Goal: Transaction & Acquisition: Obtain resource

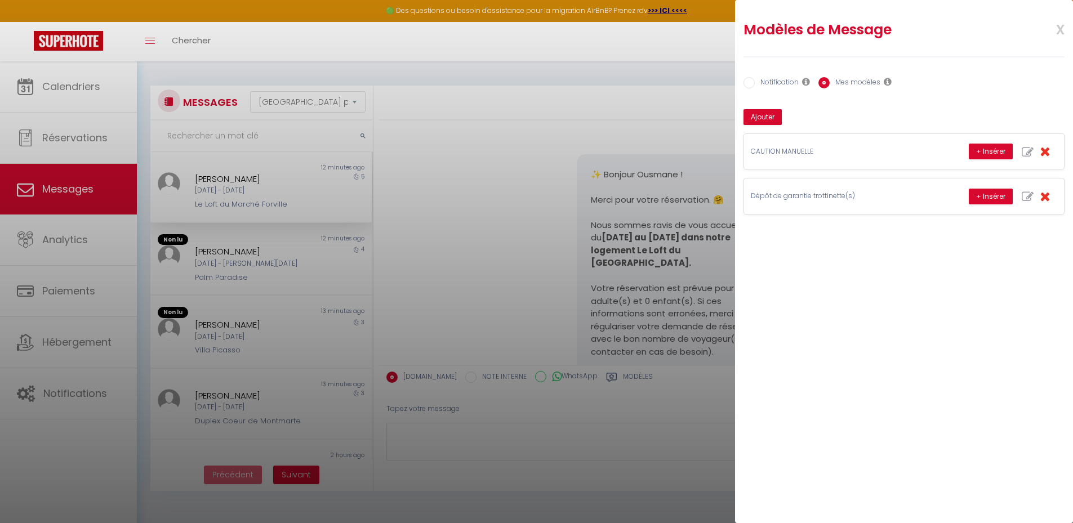
select select "message"
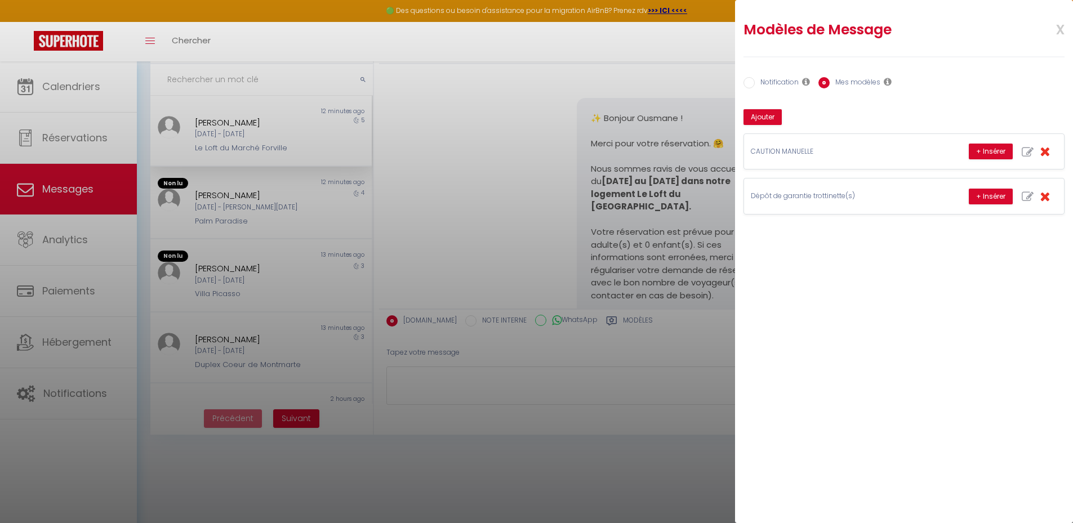
scroll to position [3219, 0]
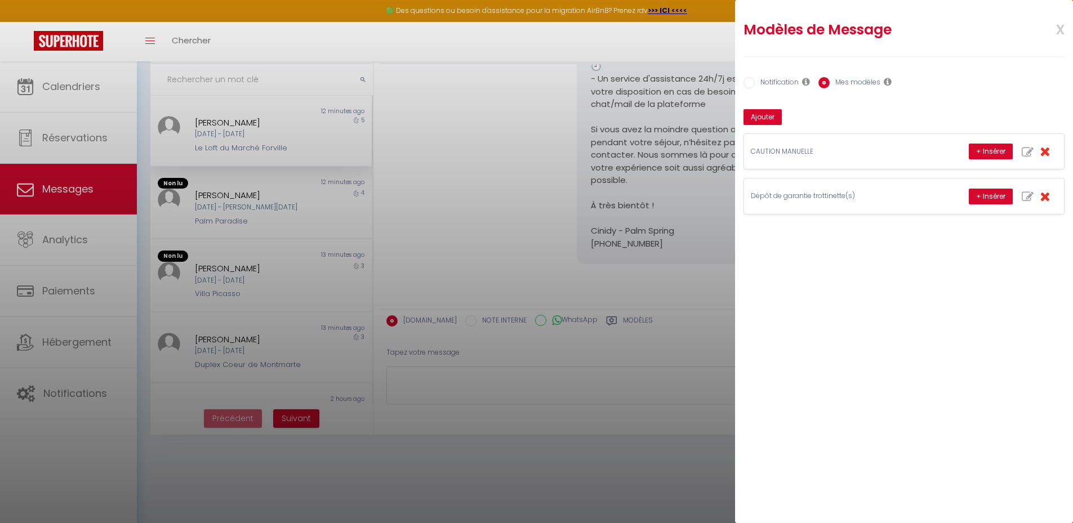
click at [1060, 30] on span "x" at bounding box center [1046, 28] width 35 height 26
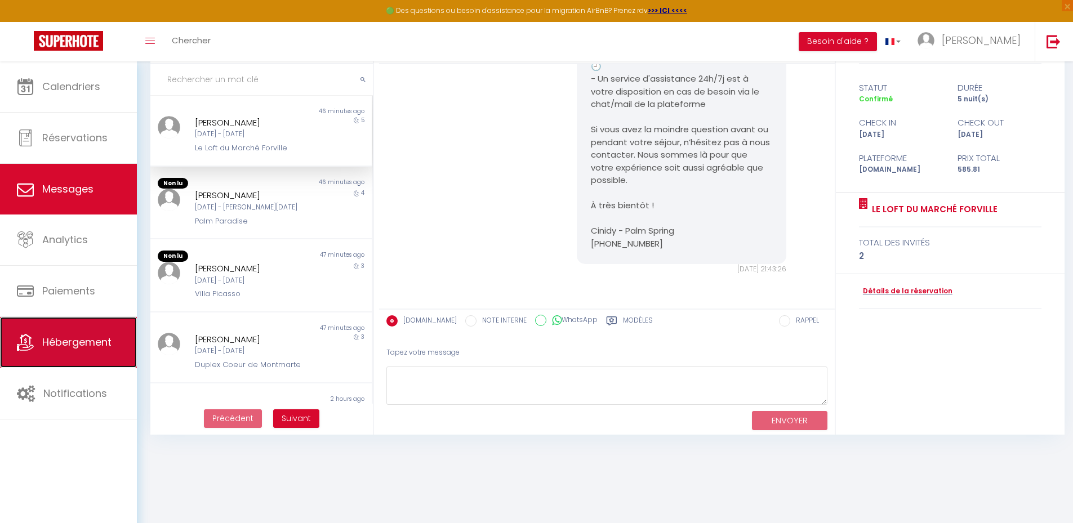
click at [74, 341] on span "Hébergement" at bounding box center [76, 342] width 69 height 14
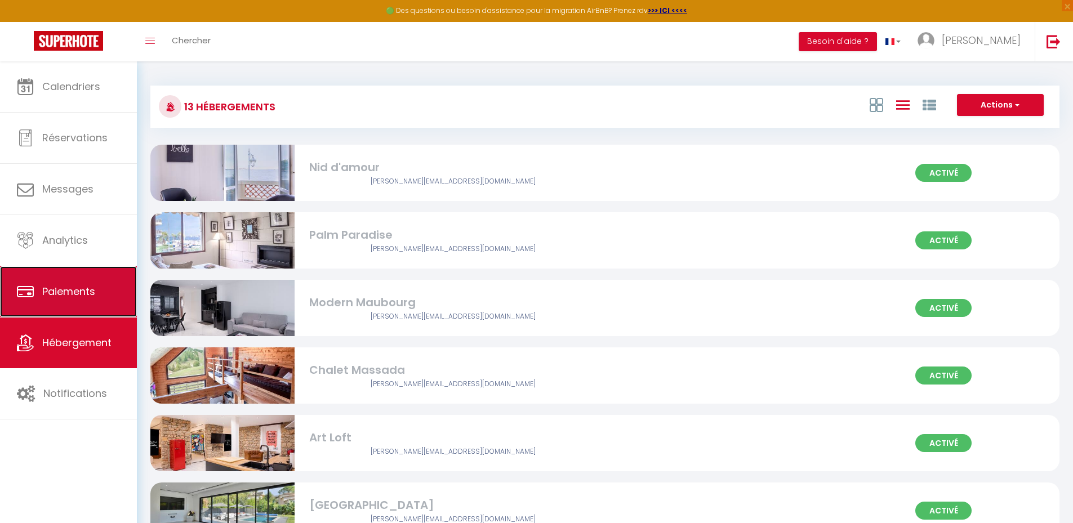
click at [82, 282] on link "Paiements" at bounding box center [68, 291] width 137 height 51
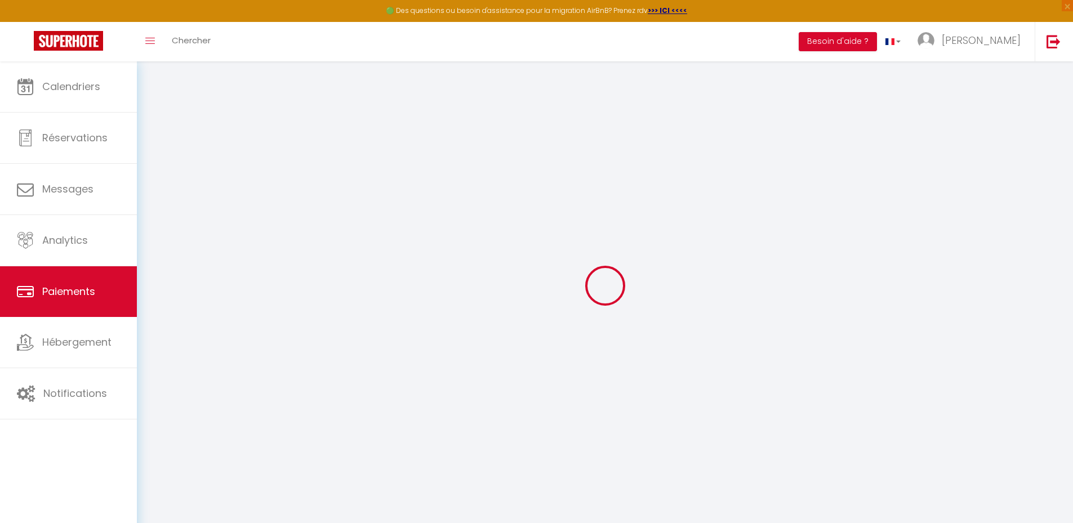
select select "2"
select select "0"
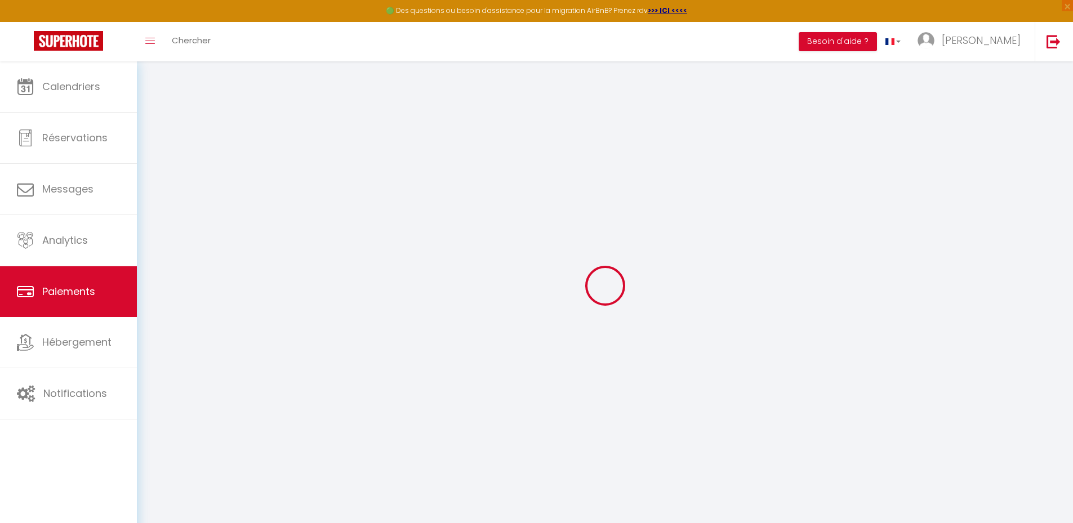
select select "0"
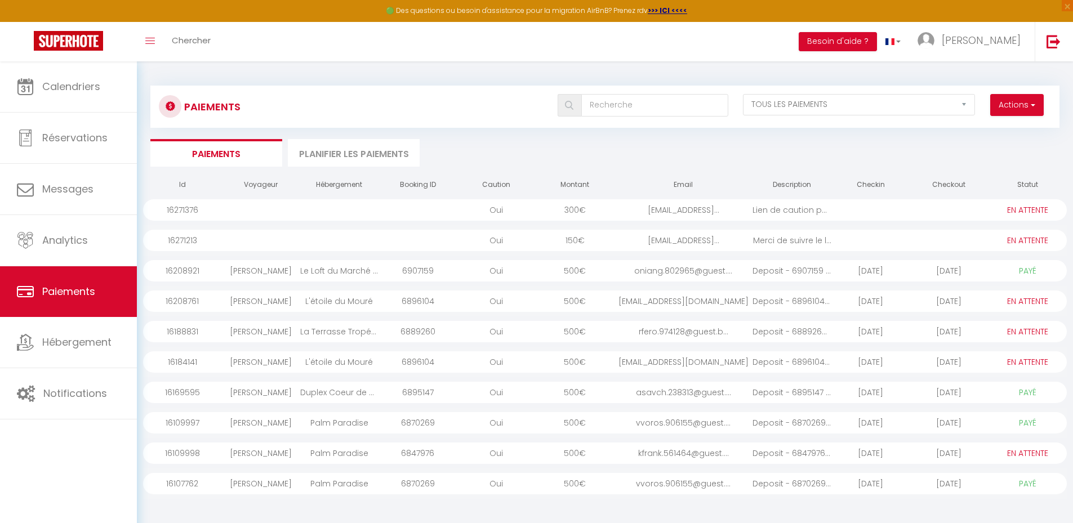
click at [533, 211] on div "Oui" at bounding box center [496, 209] width 78 height 21
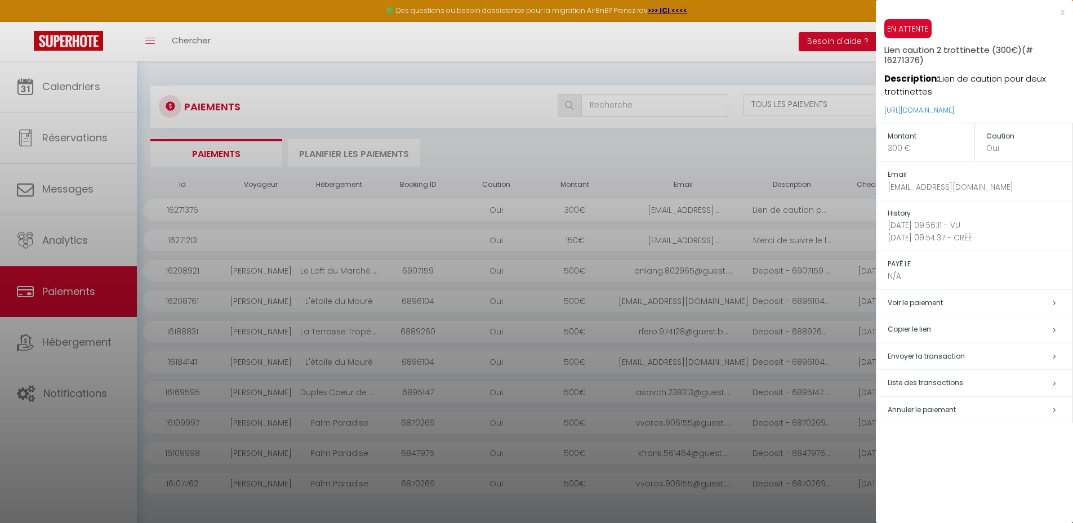
click at [930, 417] on td "Annuler le paiement" at bounding box center [975, 410] width 197 height 27
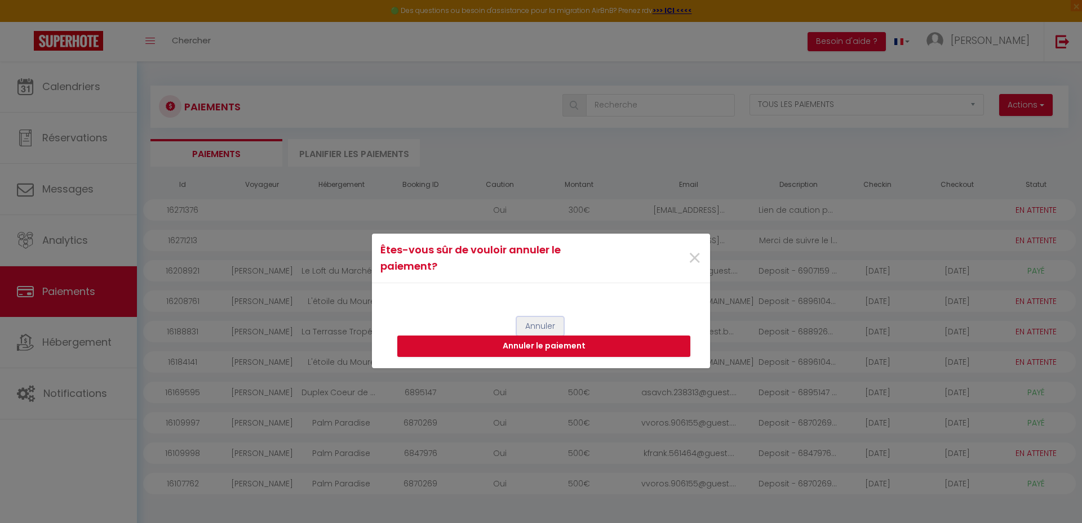
click at [542, 325] on button "Annuler" at bounding box center [540, 326] width 47 height 19
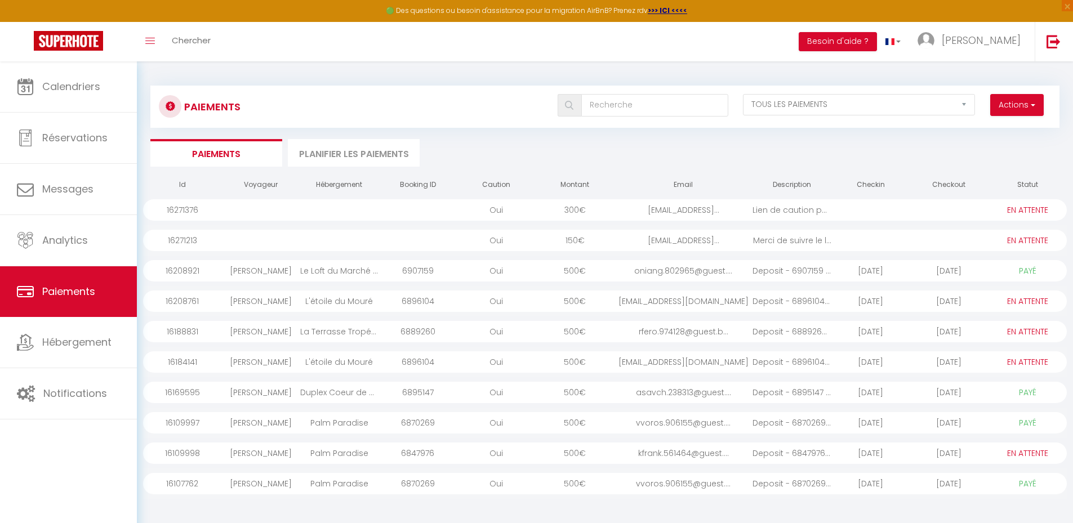
click at [645, 210] on div "[EMAIL_ADDRESS]..." at bounding box center [683, 209] width 139 height 21
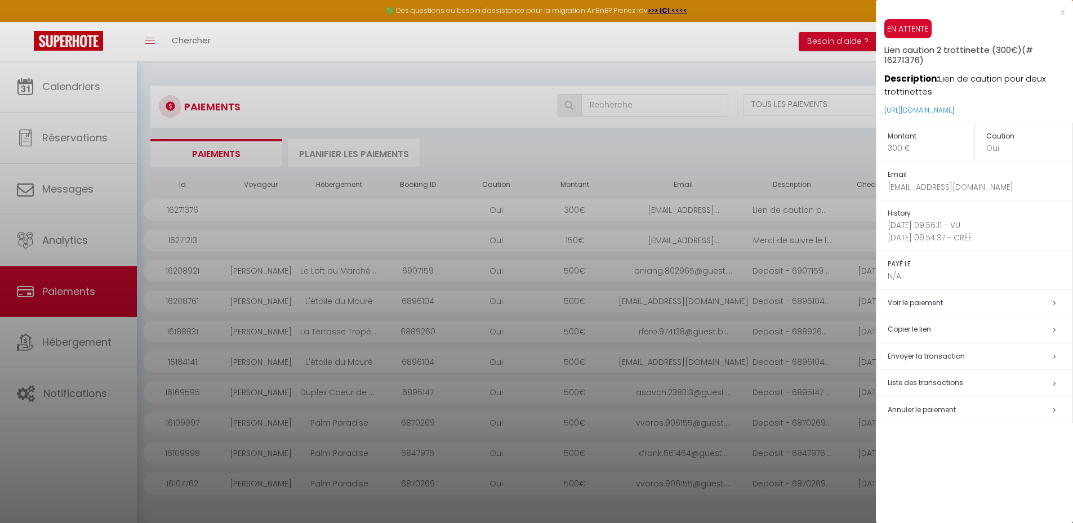
click at [931, 355] on span "Envoyer la transaction" at bounding box center [926, 357] width 77 height 10
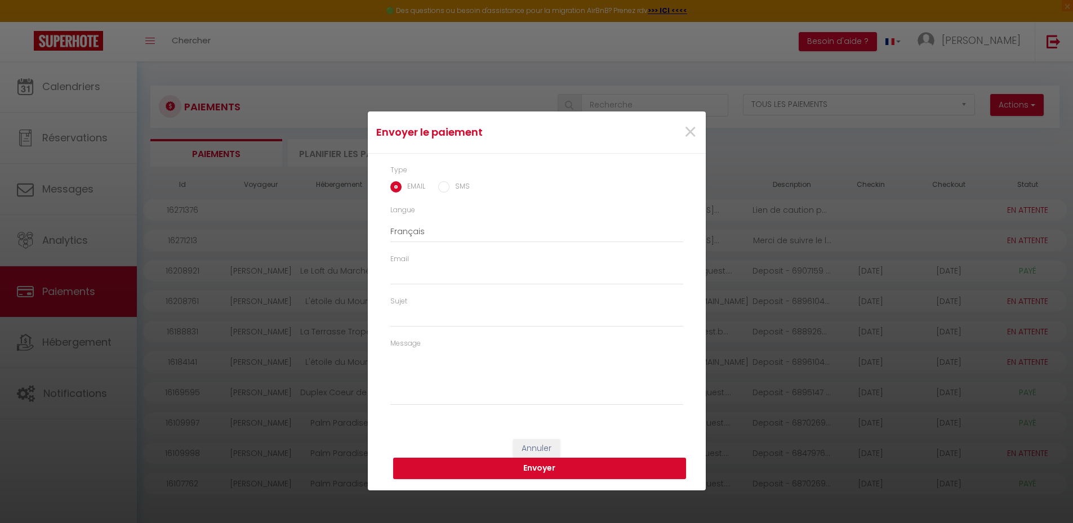
type input "[EMAIL_ADDRESS][DOMAIN_NAME]"
type input "Lien caution 2 trottinette (300€) - Lien de caution pour deux trottinettes"
type textarea "Bonjour, Nous vous invitons à cliquer sur le lien ci-dessous pour effectuer le …"
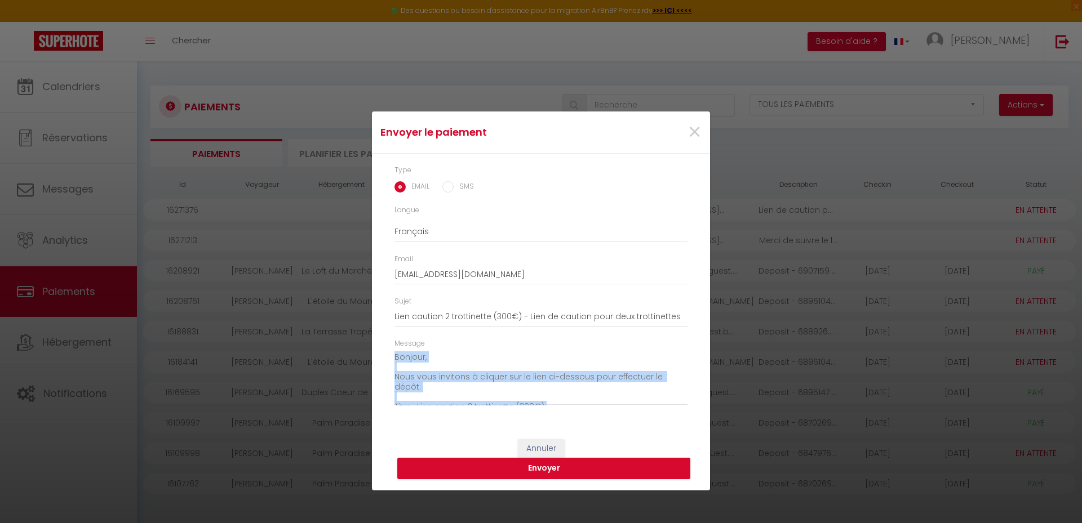
click at [931, 355] on div "Envoyer le paiement × Type EMAIL SMS Langue Anglais Français Espagnol Portugais…" at bounding box center [541, 261] width 1082 height 523
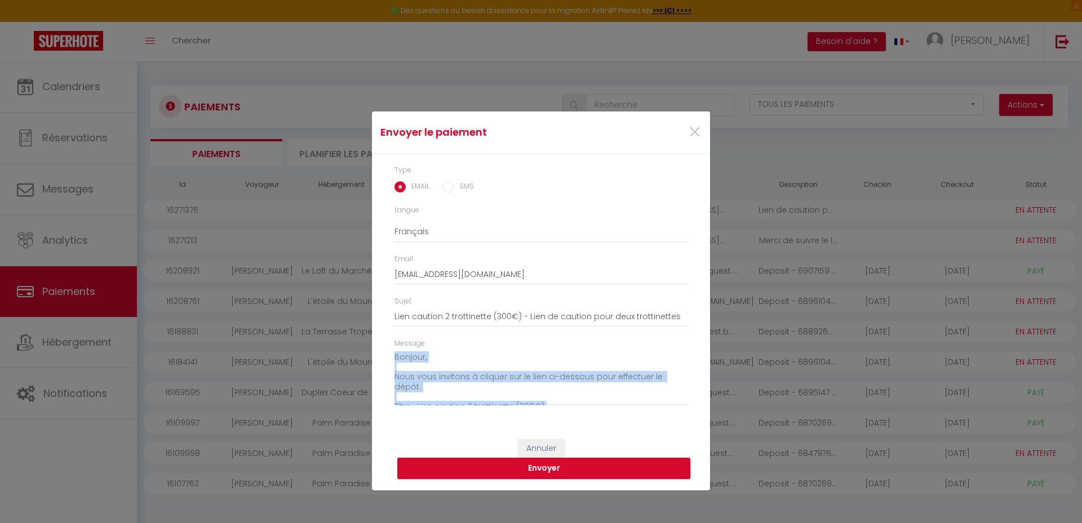
click at [564, 375] on textarea "Bonjour, Nous vous invitons à cliquer sur le lien ci-dessous pour effectuer le …" at bounding box center [540, 377] width 293 height 57
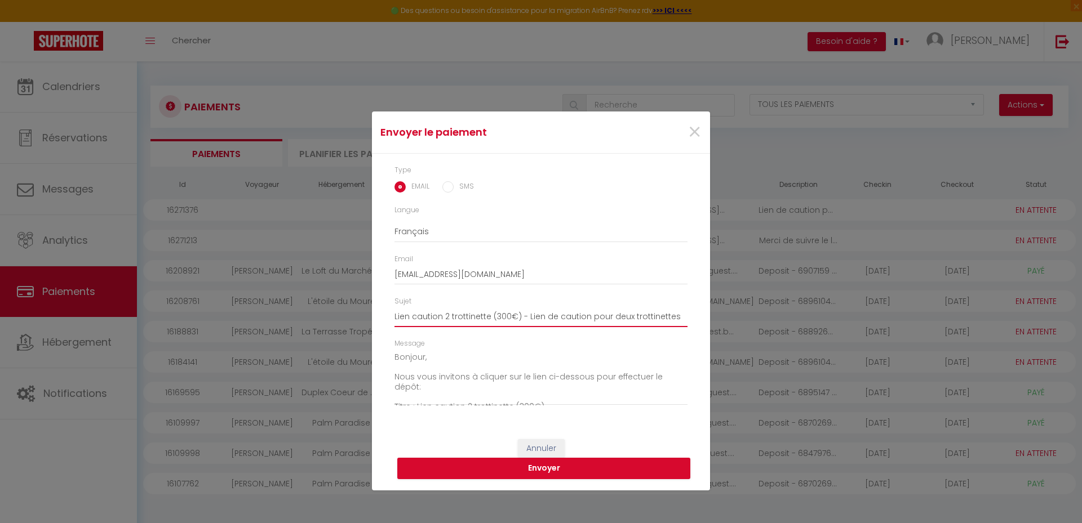
click at [507, 317] on input "Lien caution 2 trottinette (300€) - Lien de caution pour deux trottinettes" at bounding box center [540, 317] width 293 height 20
click at [695, 131] on span "×" at bounding box center [694, 132] width 14 height 34
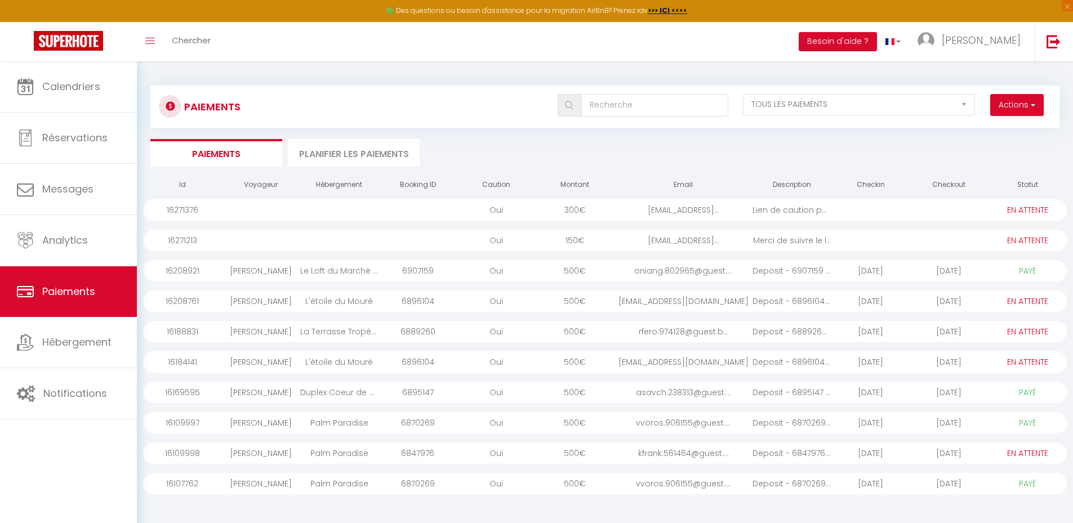
click at [580, 215] on span "€" at bounding box center [582, 209] width 7 height 11
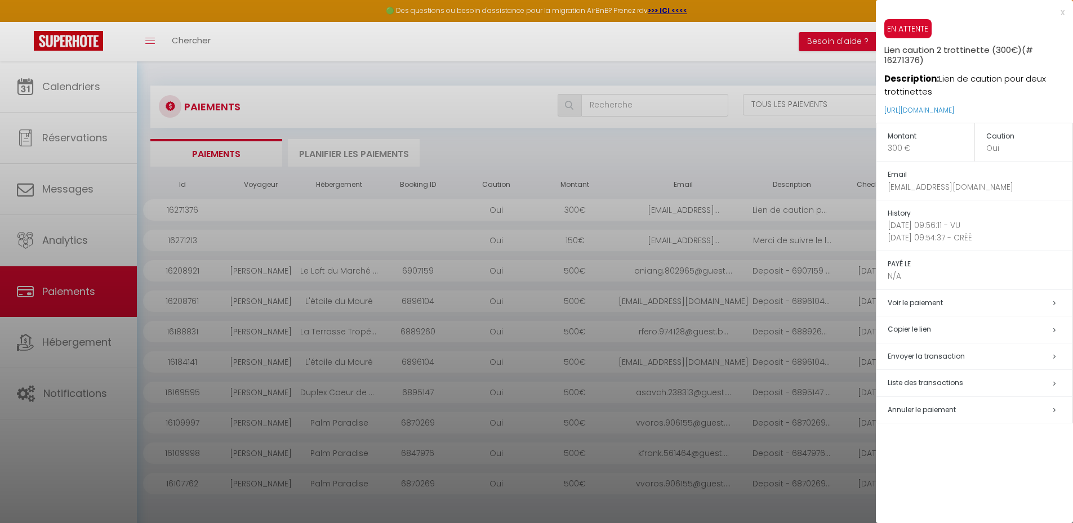
click at [920, 406] on span "Annuler le paiement" at bounding box center [922, 410] width 68 height 10
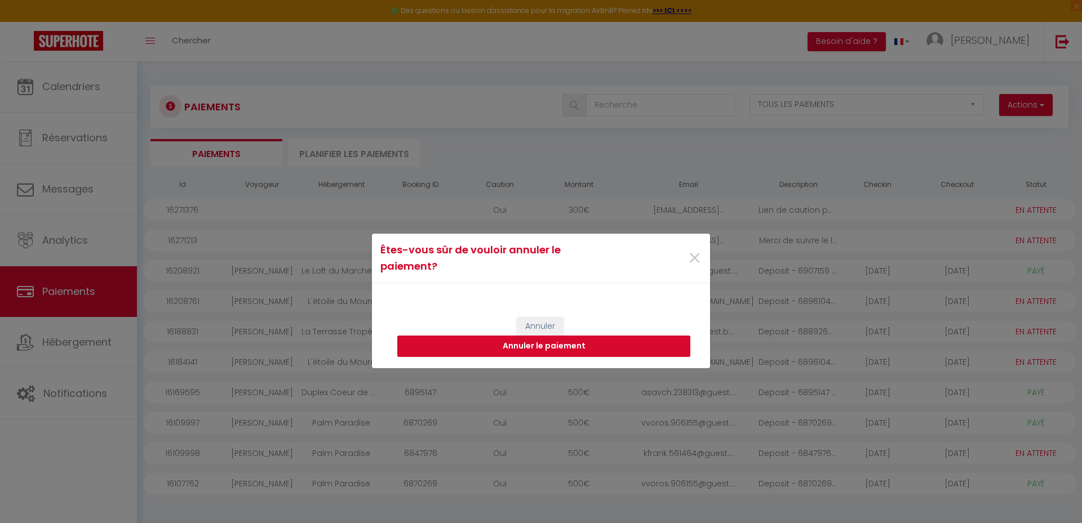
click at [581, 342] on button "Annuler le paiement" at bounding box center [543, 346] width 293 height 21
click at [581, 342] on div "Paiements Actions Créer nouveau lien paiement Créer nouveau lien caution EN ATT…" at bounding box center [609, 313] width 918 height 477
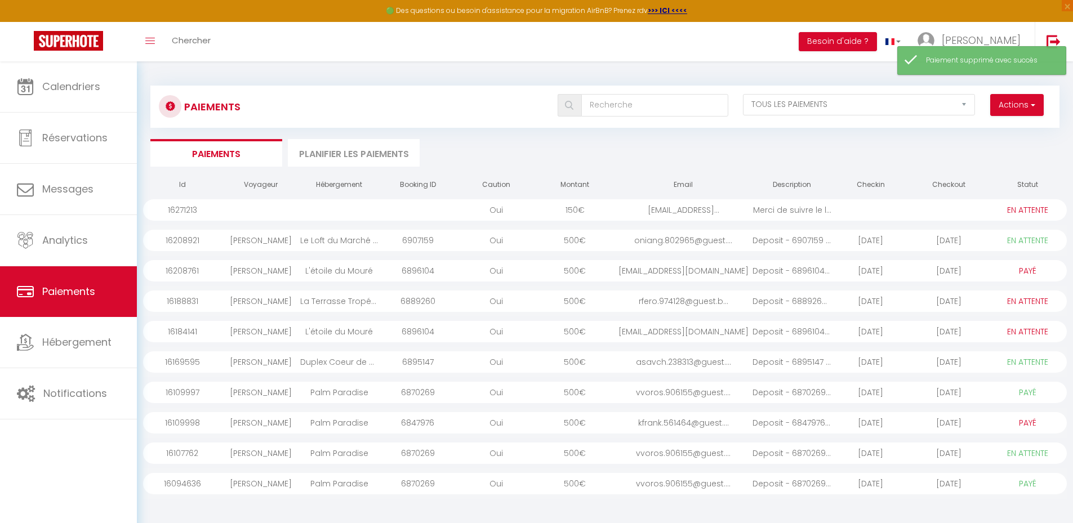
click at [531, 212] on div "Oui" at bounding box center [496, 209] width 78 height 21
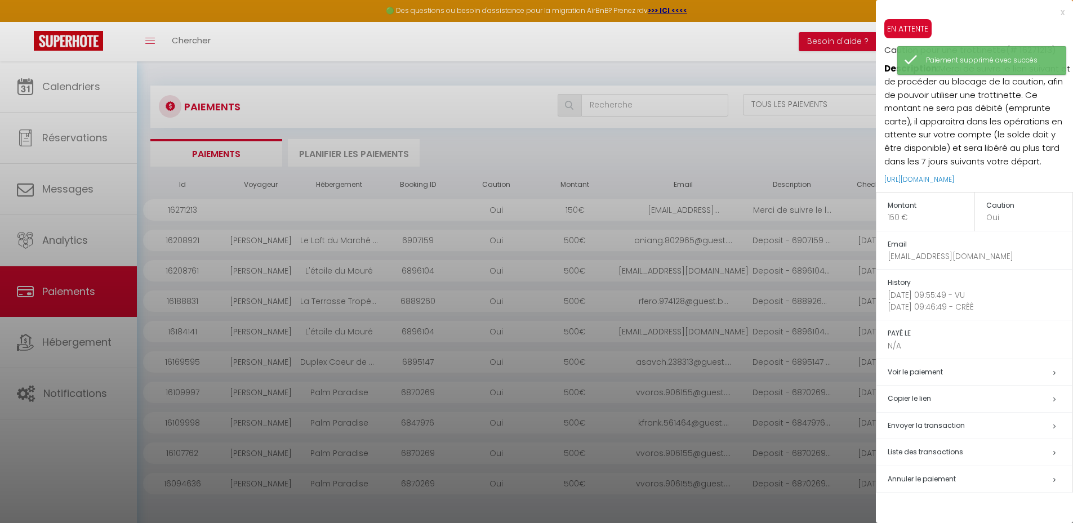
click at [916, 478] on span "Annuler le paiement" at bounding box center [922, 479] width 68 height 10
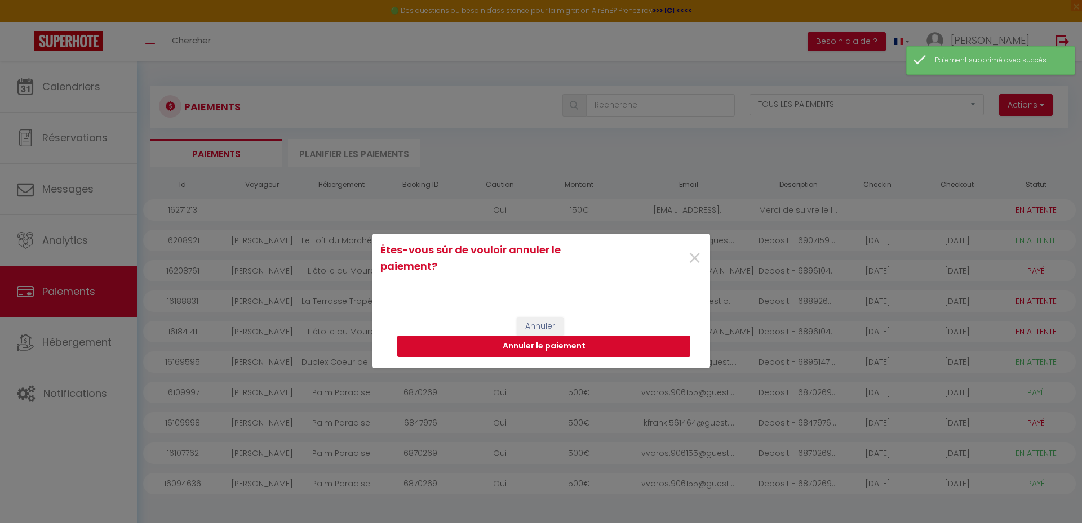
click at [597, 341] on button "Annuler le paiement" at bounding box center [543, 346] width 293 height 21
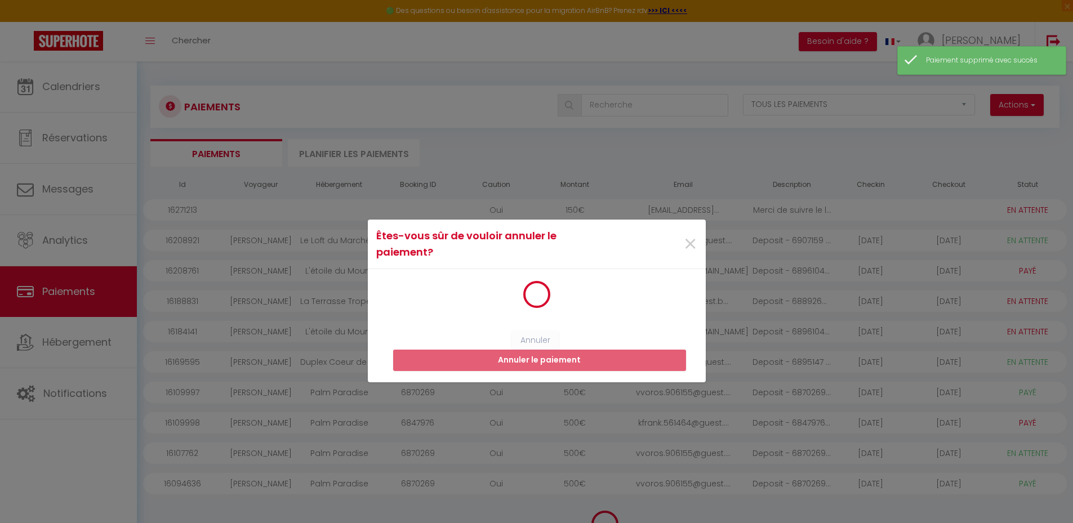
select select "0"
select select "1"
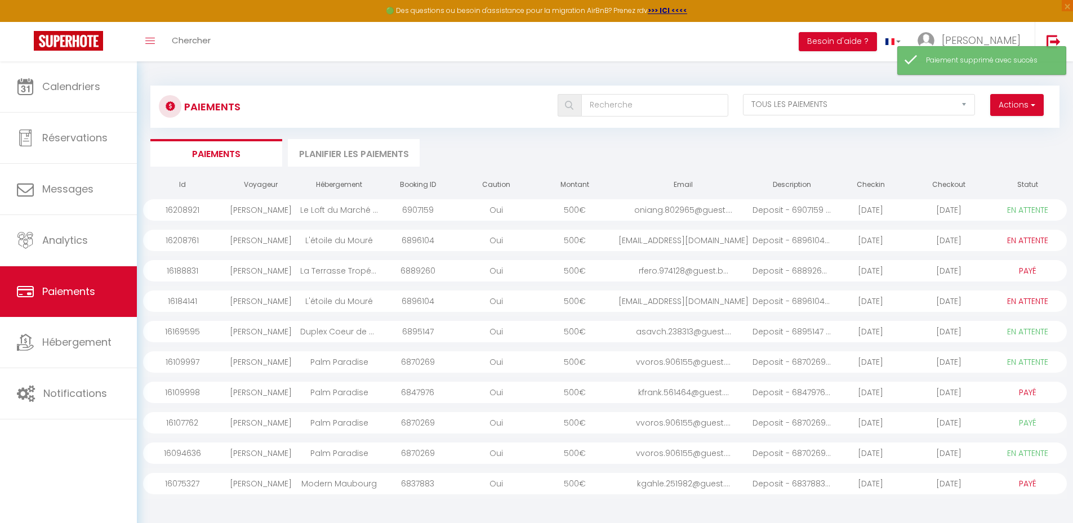
click at [1046, 102] on div "Actions Créer nouveau lien paiement Créer nouveau lien caution" at bounding box center [1017, 105] width 68 height 23
click at [1025, 103] on button "Actions" at bounding box center [1017, 105] width 54 height 23
click at [972, 144] on link "Créer nouveau lien caution" at bounding box center [974, 144] width 139 height 15
select select
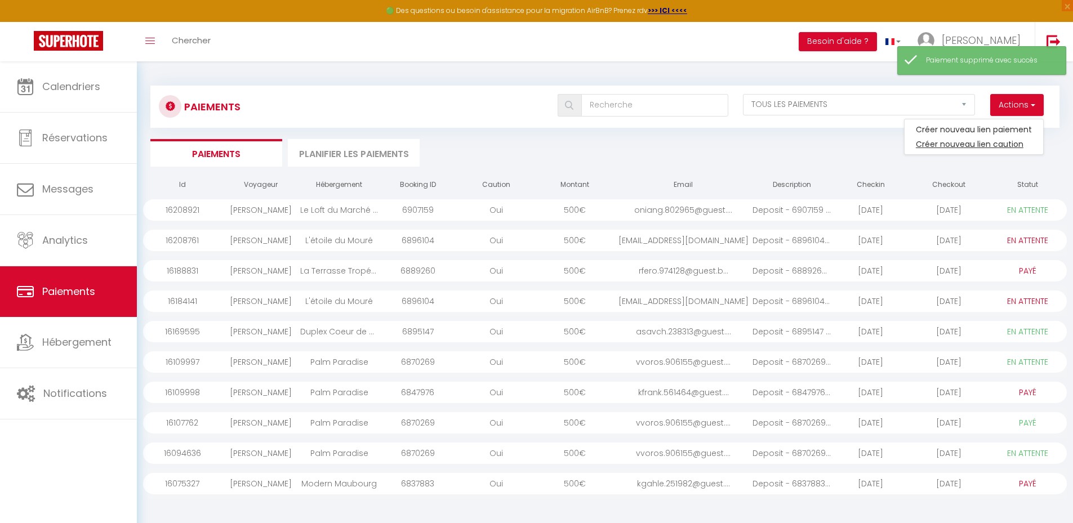
select select "other"
select select "15774"
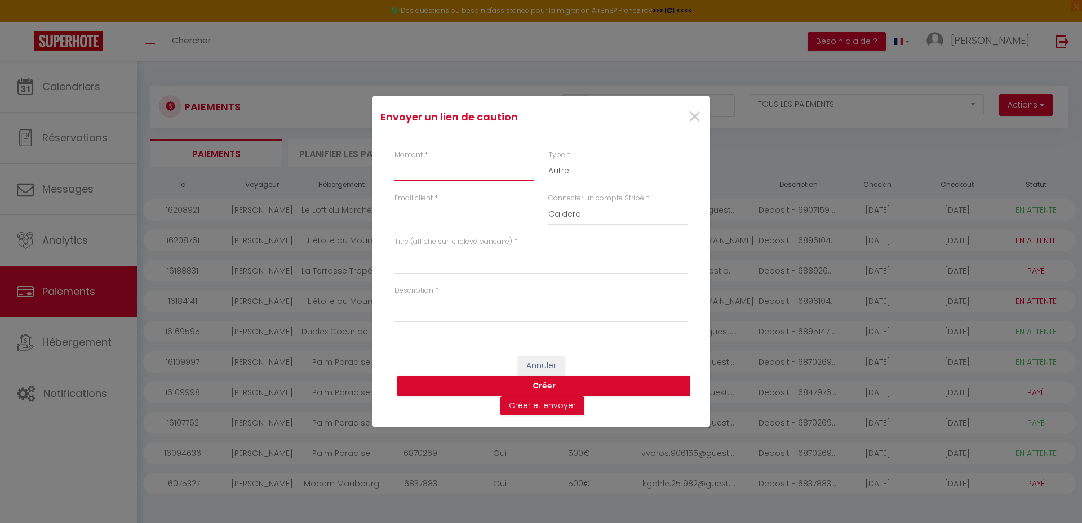
click at [450, 175] on input "Montant" at bounding box center [463, 171] width 139 height 20
type input "150"
click at [433, 213] on input "Email client" at bounding box center [463, 214] width 139 height 20
type input "[EMAIL_ADDRESS][DOMAIN_NAME]"
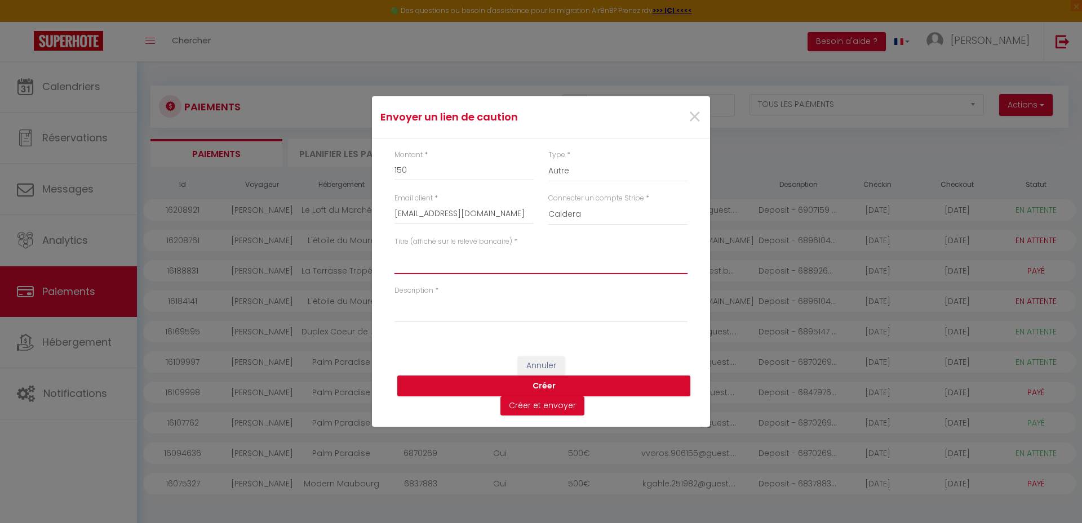
click at [444, 266] on textarea "Titre (affiché sur le relevé bancaire)" at bounding box center [540, 260] width 293 height 27
click at [418, 263] on textarea "Titre (affiché sur le relevé bancaire)" at bounding box center [540, 260] width 293 height 27
type textarea "Dépôt de garantie pour l'utilisation d'une trottinette"
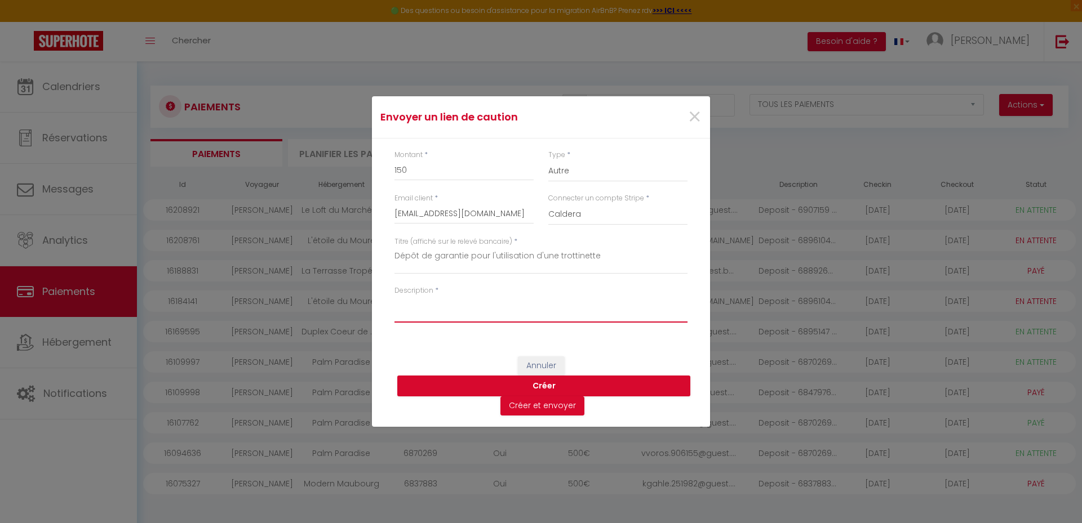
click at [424, 308] on textarea "Description" at bounding box center [540, 309] width 293 height 27
type textarea "Merci de procéder au blocage de l"
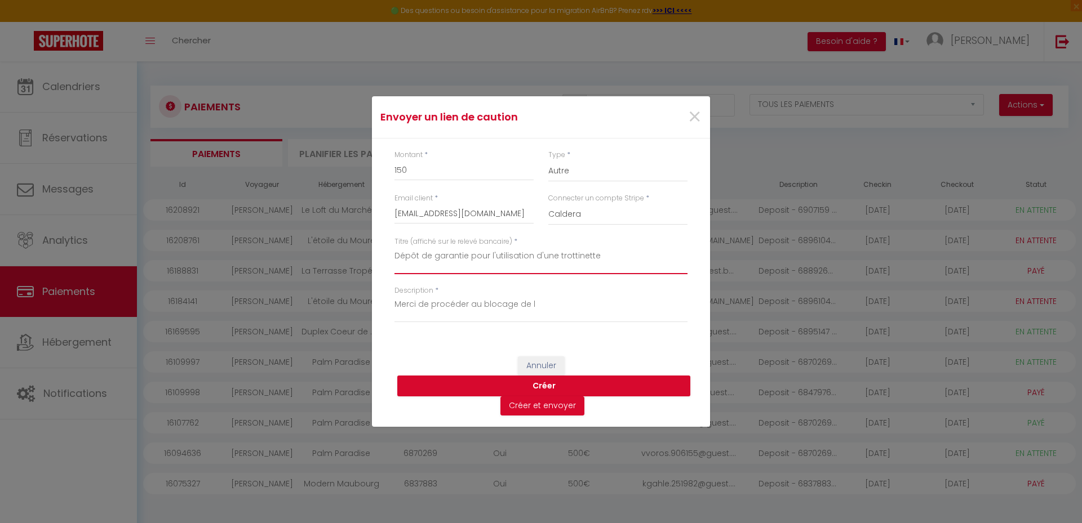
drag, startPoint x: 601, startPoint y: 255, endPoint x: 464, endPoint y: 253, distance: 136.3
click at [464, 253] on textarea "Dépôt de garantie pour l'utilisation d'une trottinette" at bounding box center [540, 260] width 293 height 27
type textarea "Dépôt de garantie"
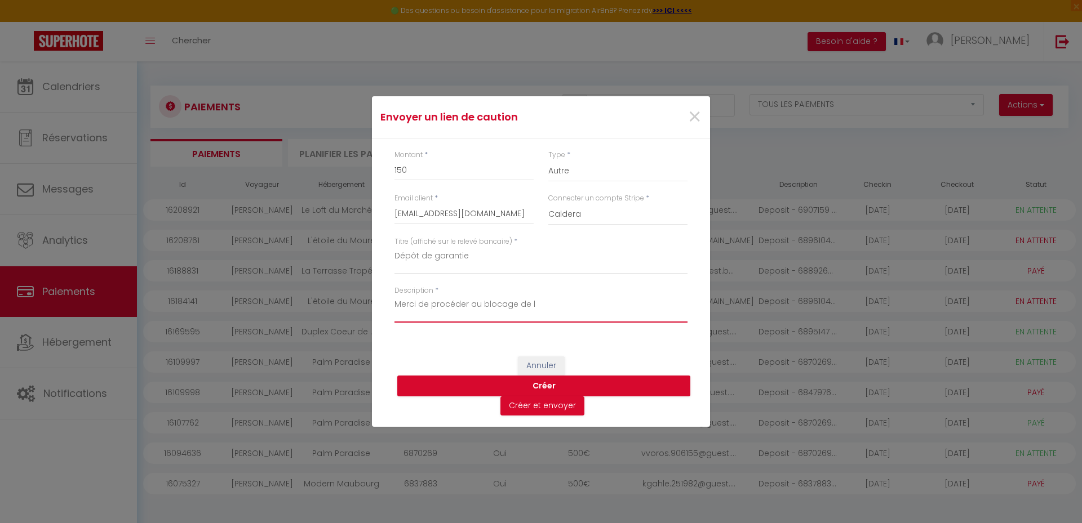
click at [550, 303] on textarea "Merci de procéder au blocage de l" at bounding box center [540, 309] width 293 height 27
click at [486, 318] on textarea "Merci de procéder au blocage du dépôt de garantie pour l'utilisation d'une seul…" at bounding box center [540, 309] width 293 height 27
type textarea "Merci de procéder au blocage du dépôt de garantie pour l'utilisation d'une seul…"
click at [544, 386] on button "Créer" at bounding box center [543, 386] width 293 height 21
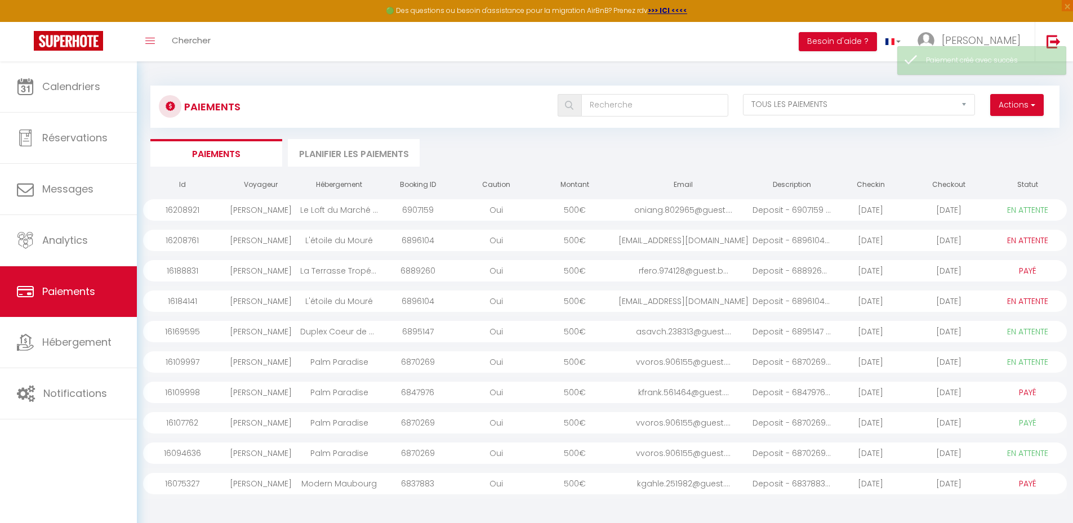
select select "0"
select select "1"
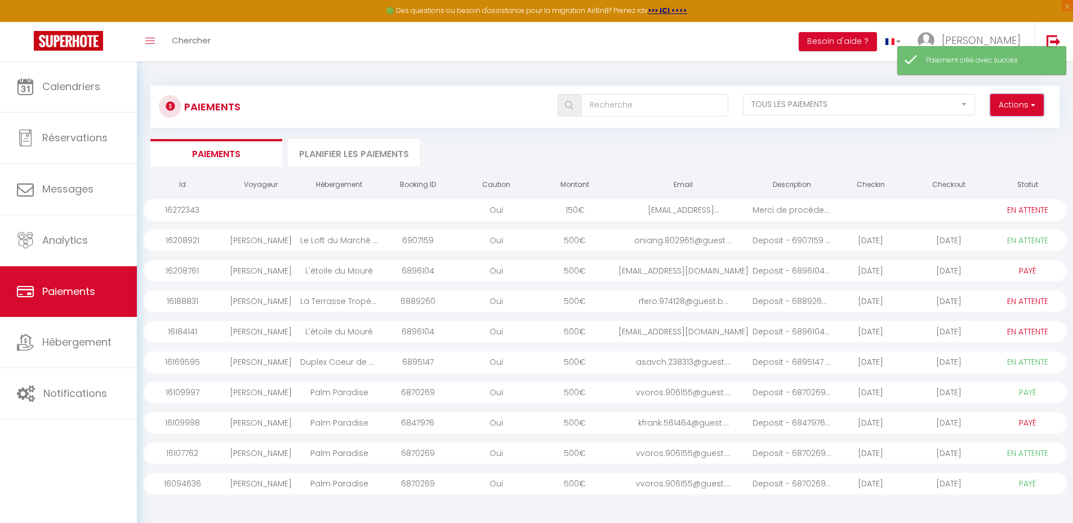
click at [1029, 112] on button "Actions" at bounding box center [1017, 105] width 54 height 23
click at [1008, 146] on link "Créer nouveau lien caution" at bounding box center [974, 144] width 139 height 15
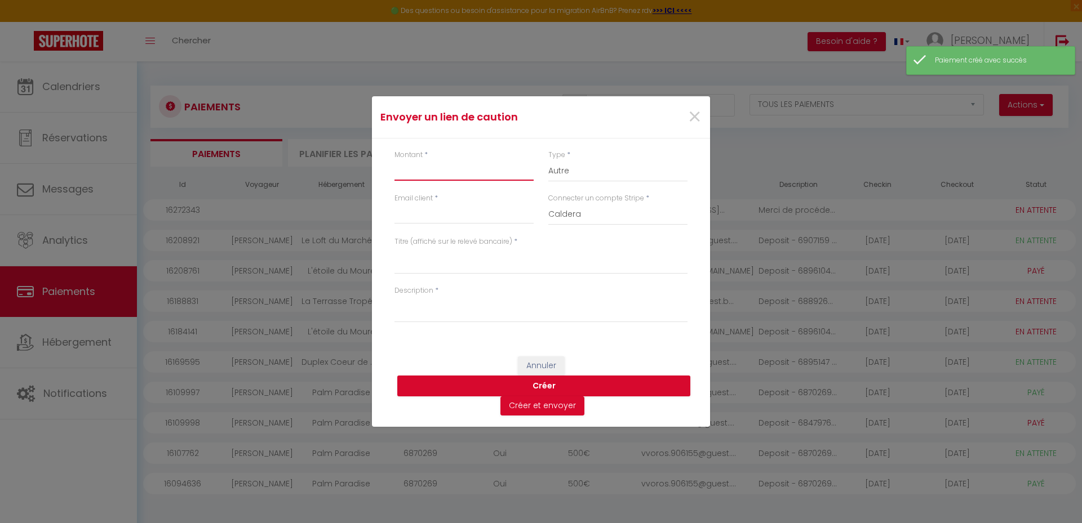
click at [447, 171] on input "Montant" at bounding box center [463, 171] width 139 height 20
type input "300"
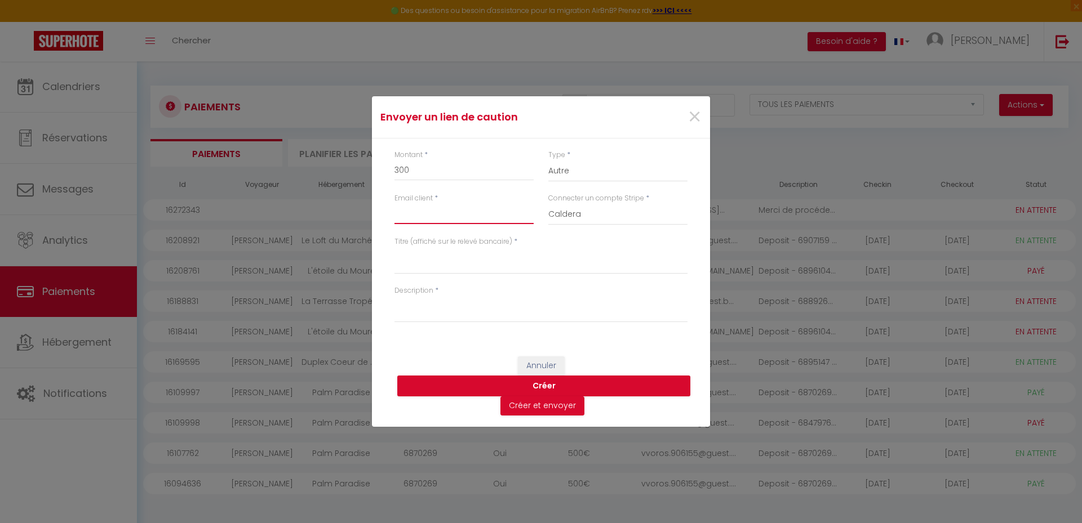
click at [448, 218] on input "Email client" at bounding box center [463, 214] width 139 height 20
type input "[EMAIL_ADDRESS][DOMAIN_NAME]"
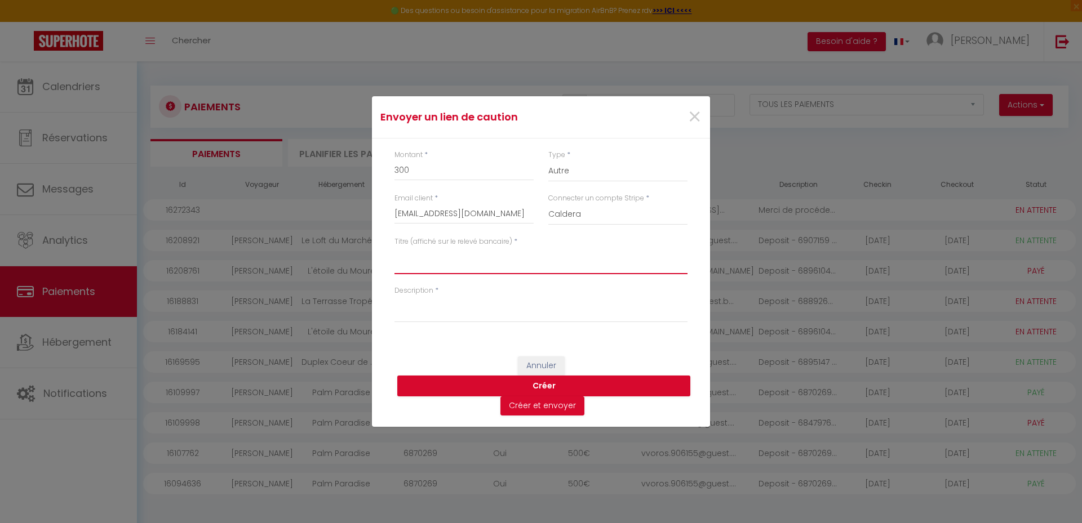
click at [458, 263] on textarea "Titre (affiché sur le relevé bancaire)" at bounding box center [540, 260] width 293 height 27
type textarea "Dépôt de garantie"
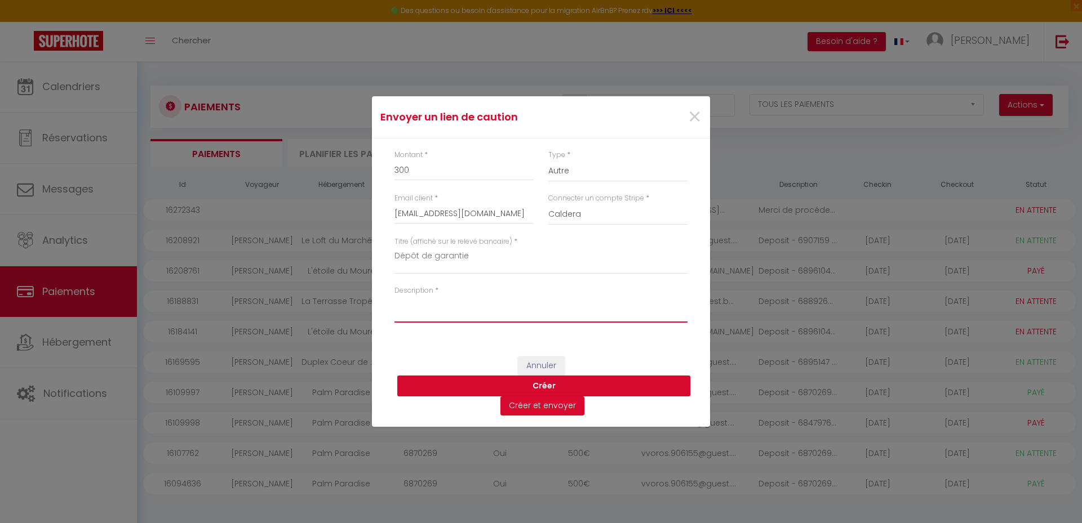
click at [443, 310] on textarea "Description" at bounding box center [540, 309] width 293 height 27
paste textarea "Merci de procéder au blocage du dépôt de garantie pour l'utilisation d'une seul…"
click at [670, 303] on textarea "Merci de procéder au blocage du dépôt de garantie pour l'utilisation d'une seul…" at bounding box center [540, 309] width 293 height 27
click at [415, 312] on textarea "Merci de procéder au blocage du dépôt de garantie pour l'utilisation des seule …" at bounding box center [540, 309] width 293 height 27
click at [452, 318] on textarea "Merci de procéder au blocage du dépôt de garantie pour l'utilisation des deux t…" at bounding box center [540, 309] width 293 height 27
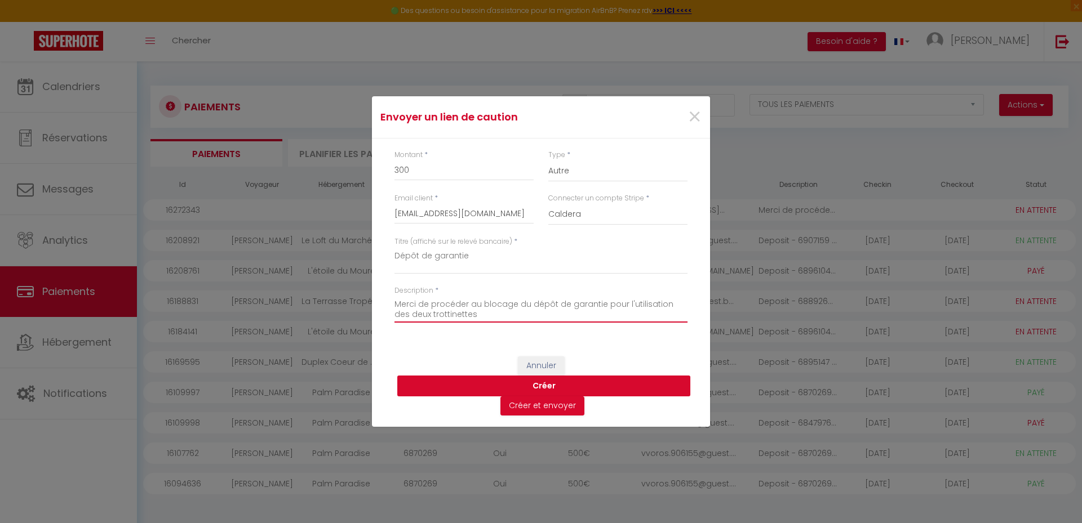
type textarea "Merci de procéder au blocage du dépôt de garantie pour l'utilisation des deux t…"
click at [537, 385] on button "Créer" at bounding box center [543, 386] width 293 height 21
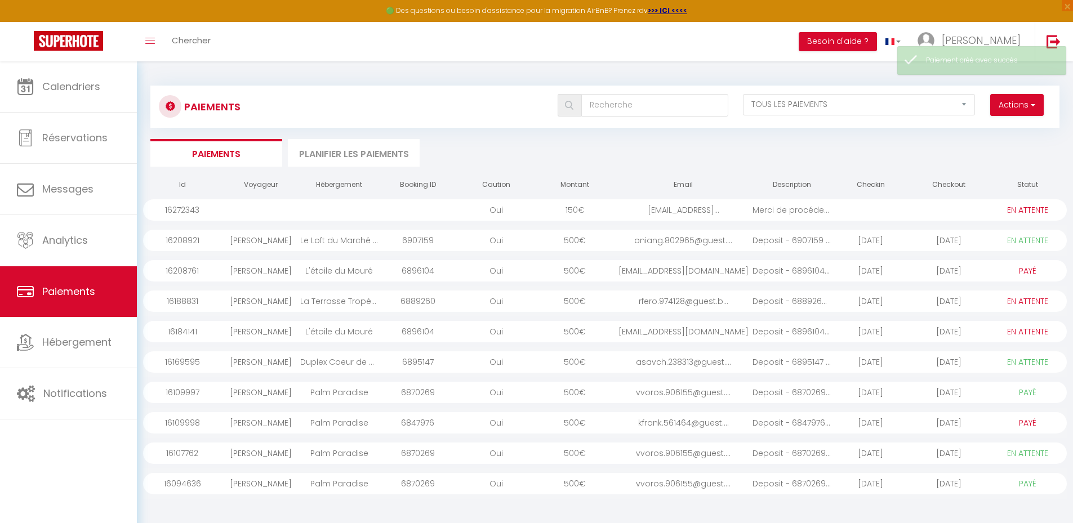
select select "0"
select select "1"
select select "0"
select select "1"
select select "0"
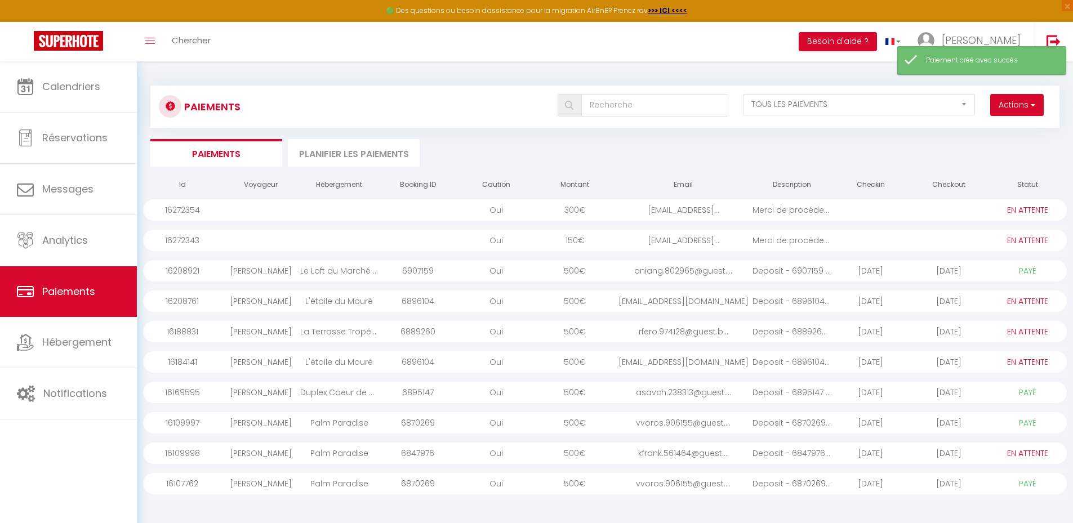
click at [688, 243] on div "[EMAIL_ADDRESS]..." at bounding box center [683, 240] width 139 height 21
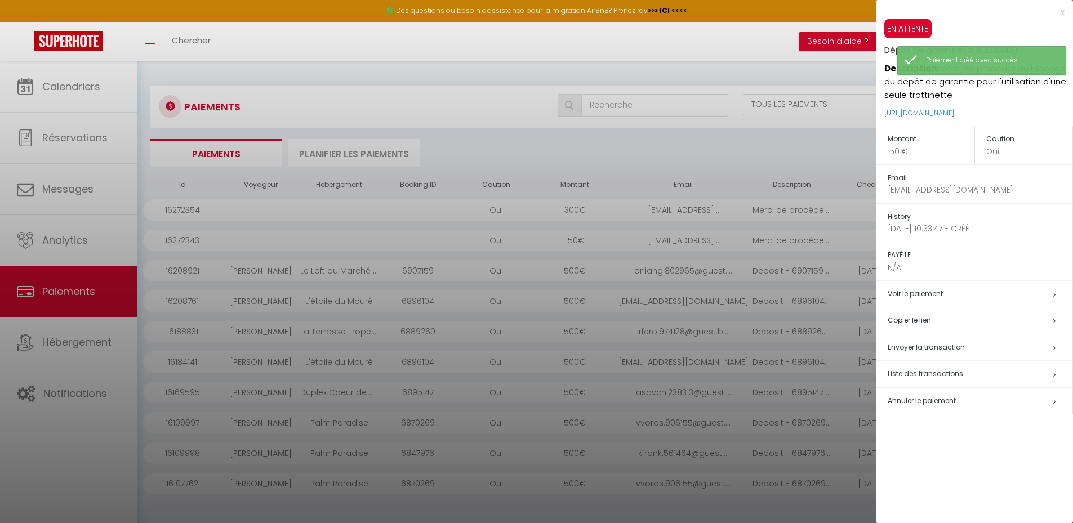
click at [916, 321] on h5 "Copier le lien" at bounding box center [980, 320] width 185 height 13
click at [75, 184] on div at bounding box center [536, 261] width 1073 height 523
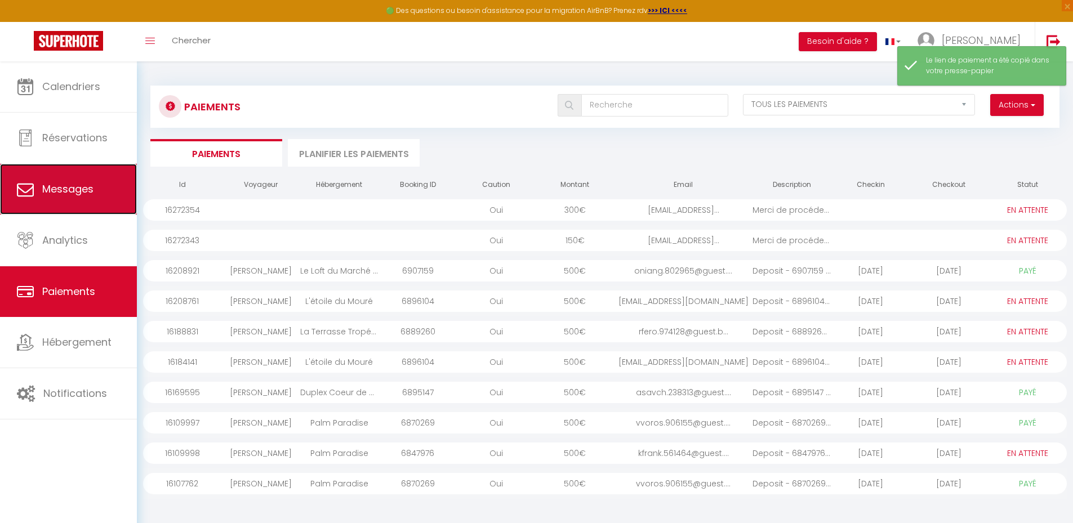
click at [74, 187] on span "Messages" at bounding box center [67, 189] width 51 height 14
select select "message"
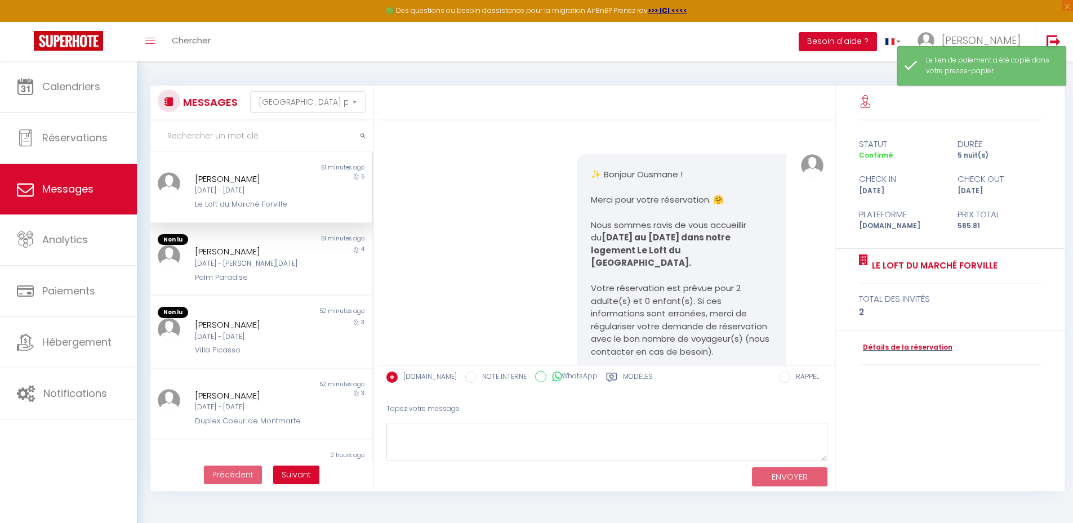
scroll to position [3219, 0]
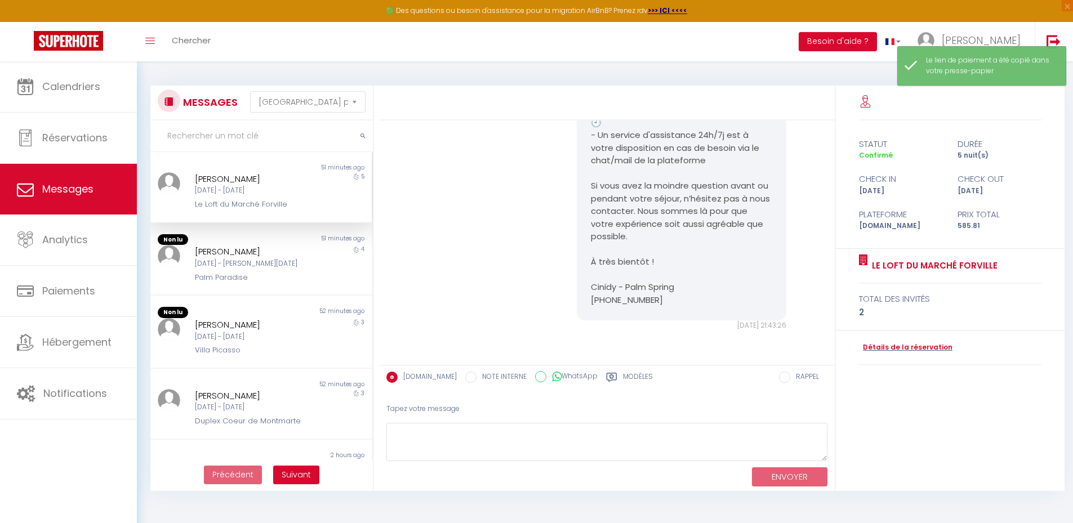
click at [623, 379] on label "Modèles" at bounding box center [638, 379] width 30 height 14
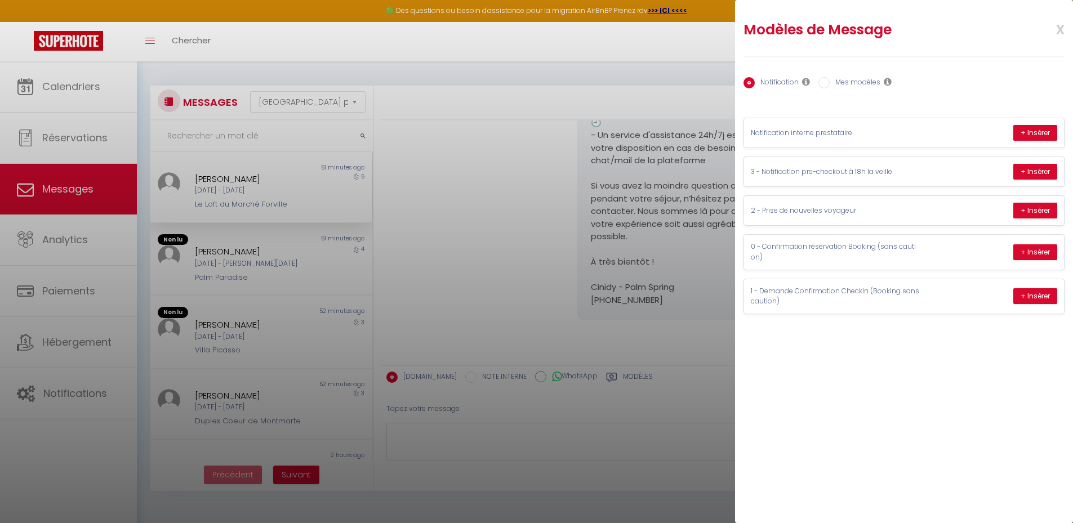
click at [851, 78] on label "Mes modèles" at bounding box center [855, 83] width 51 height 12
click at [830, 78] on input "Mes modèles" at bounding box center [824, 82] width 11 height 11
radio input "true"
radio input "false"
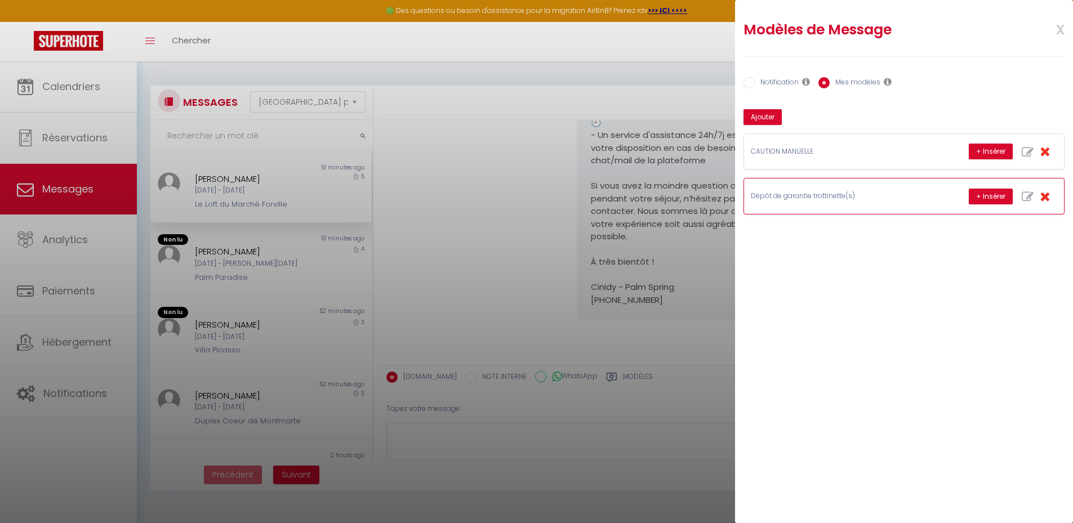
click at [1028, 195] on icon "button" at bounding box center [1028, 197] width 12 height 12
type input "Dépôt de garantie trottinette(s)"
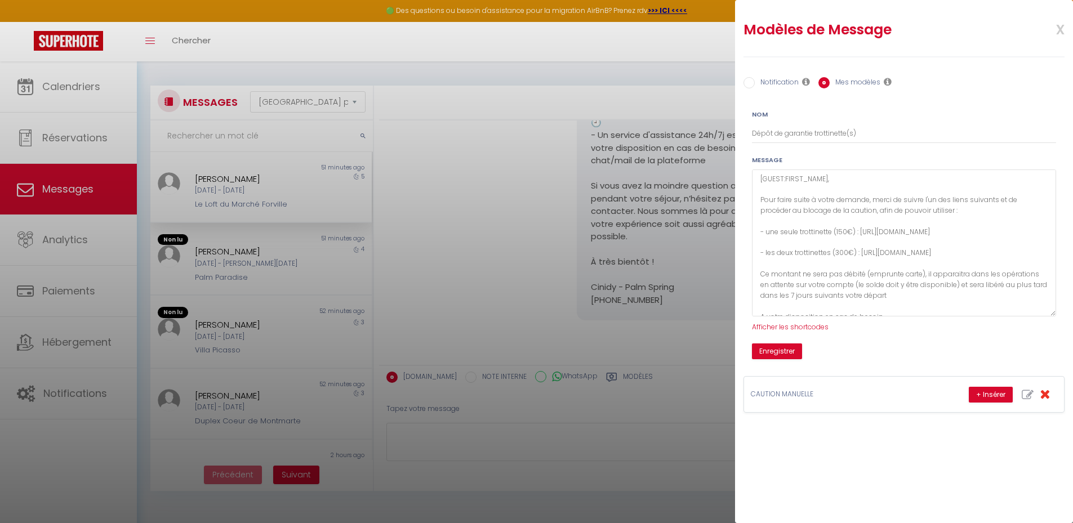
drag, startPoint x: 1049, startPoint y: 206, endPoint x: 1039, endPoint y: 312, distance: 106.4
click at [1039, 312] on textarea "[GUEST:FIRST_NAME], Pour faire suite à votre demande, merci de suivre l'un des …" at bounding box center [904, 243] width 304 height 147
drag, startPoint x: 1012, startPoint y: 232, endPoint x: 979, endPoint y: 231, distance: 32.7
click at [988, 231] on textarea "[GUEST:FIRST_NAME], Pour faire suite à votre demande, merci de suivre l'un des …" at bounding box center [904, 243] width 304 height 147
drag, startPoint x: 979, startPoint y: 231, endPoint x: 898, endPoint y: 229, distance: 81.2
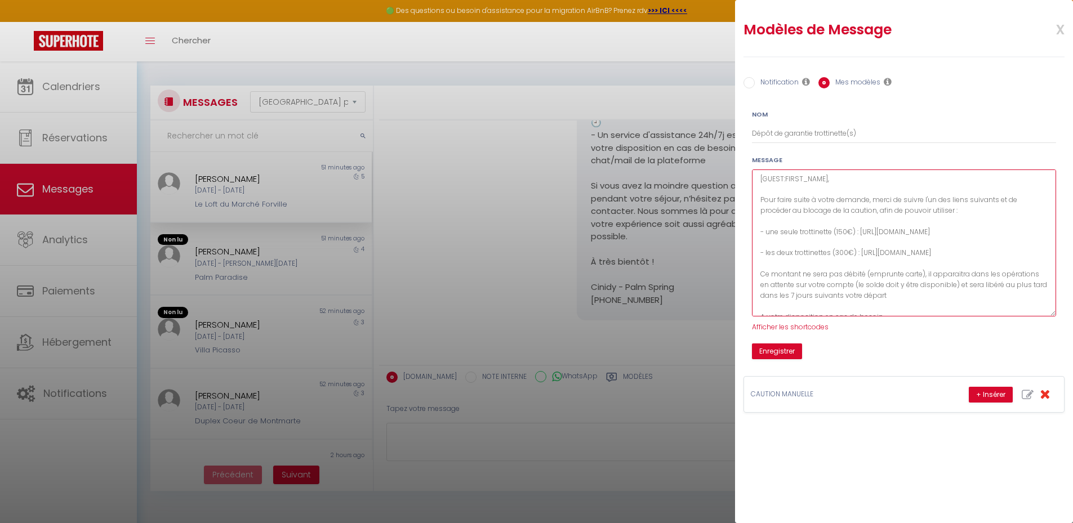
click at [898, 229] on textarea "[GUEST:FIRST_NAME], Pour faire suite à votre demande, merci de suivre l'un des …" at bounding box center [904, 243] width 304 height 147
drag, startPoint x: 1008, startPoint y: 229, endPoint x: 862, endPoint y: 229, distance: 146.5
click at [862, 229] on textarea "[GUEST:FIRST_NAME], Pour faire suite à votre demande, merci de suivre l'un des …" at bounding box center [904, 243] width 304 height 147
paste textarea "[URL][DOMAIN_NAME]"
type textarea "[GUEST:FIRST_NAME], Pour faire suite à votre demande, merci de suivre l'un des …"
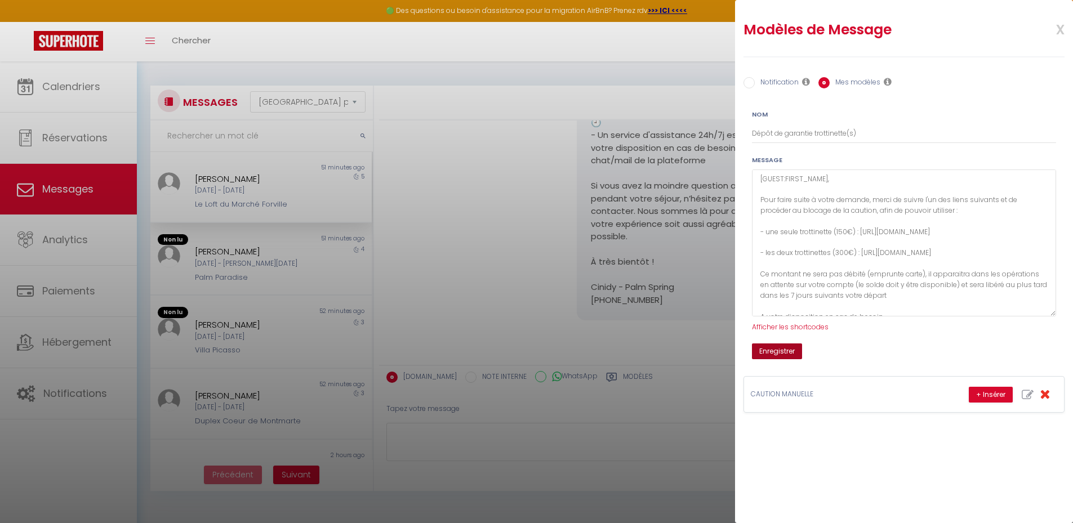
click at [788, 352] on button "Enregistrer" at bounding box center [777, 352] width 50 height 16
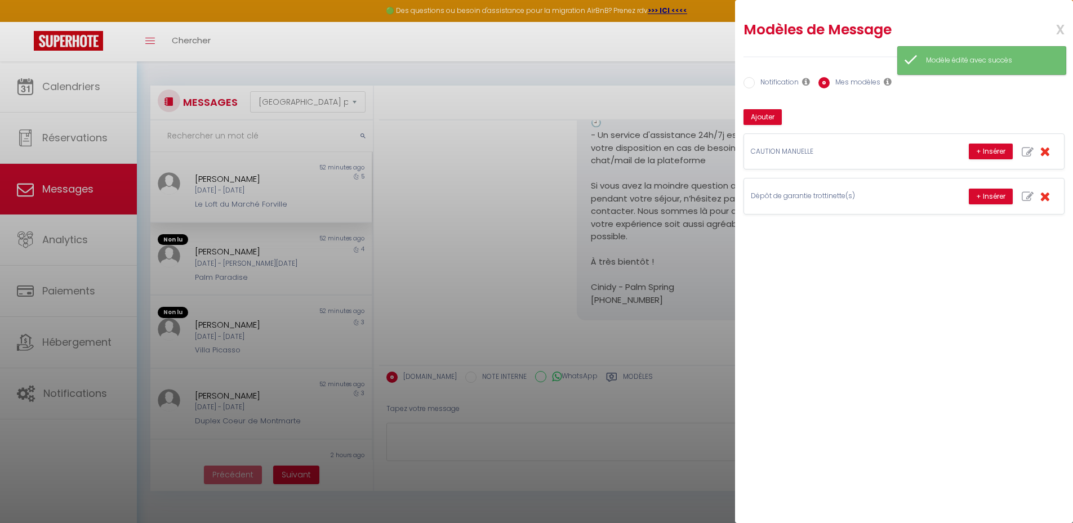
click at [79, 288] on div at bounding box center [536, 261] width 1073 height 523
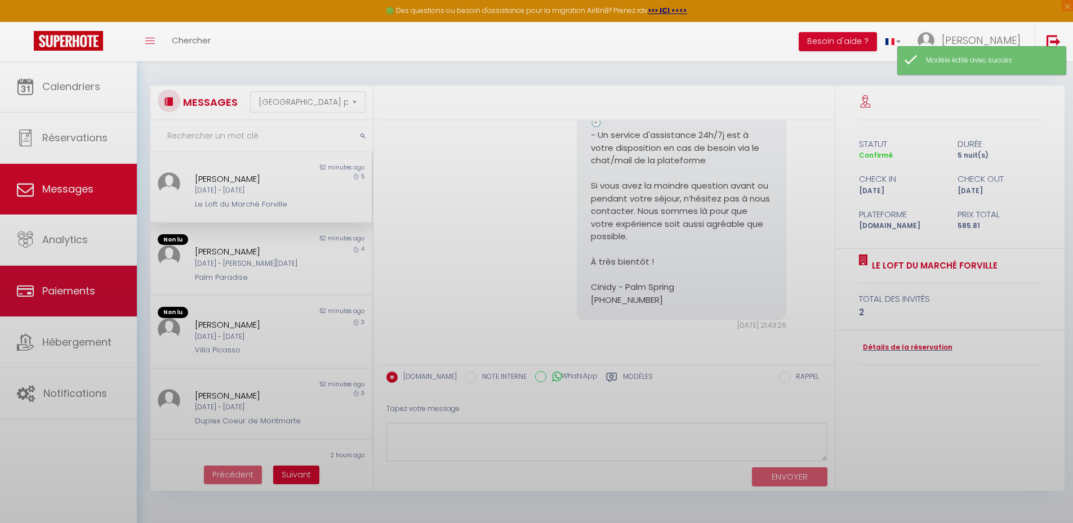
click at [79, 288] on body "🟢 Des questions ou besoin d'assistance pour la migration AirBnB? Prenez rdv >>>…" at bounding box center [536, 322] width 1073 height 523
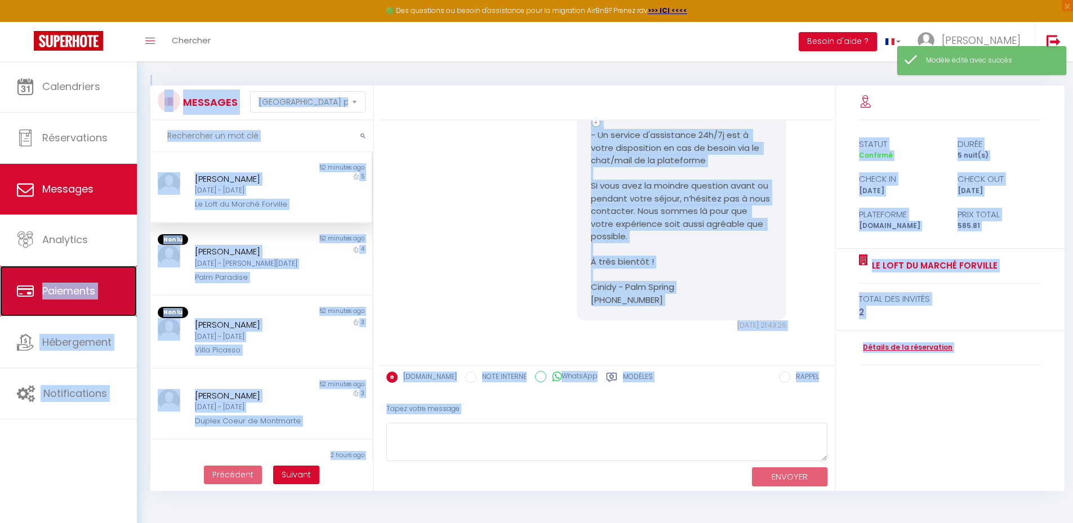
click at [81, 293] on span "Paiements" at bounding box center [68, 291] width 53 height 14
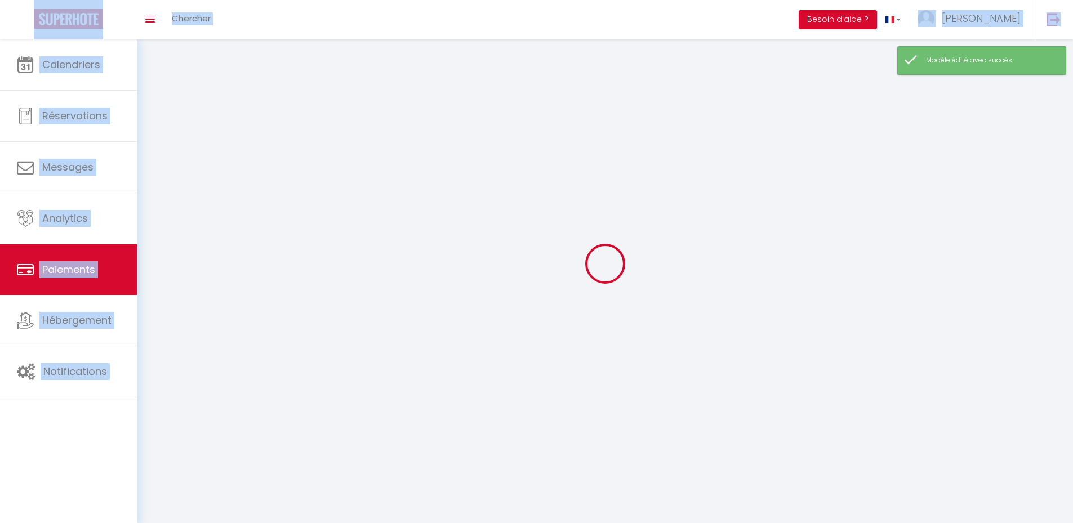
select select "2"
select select "0"
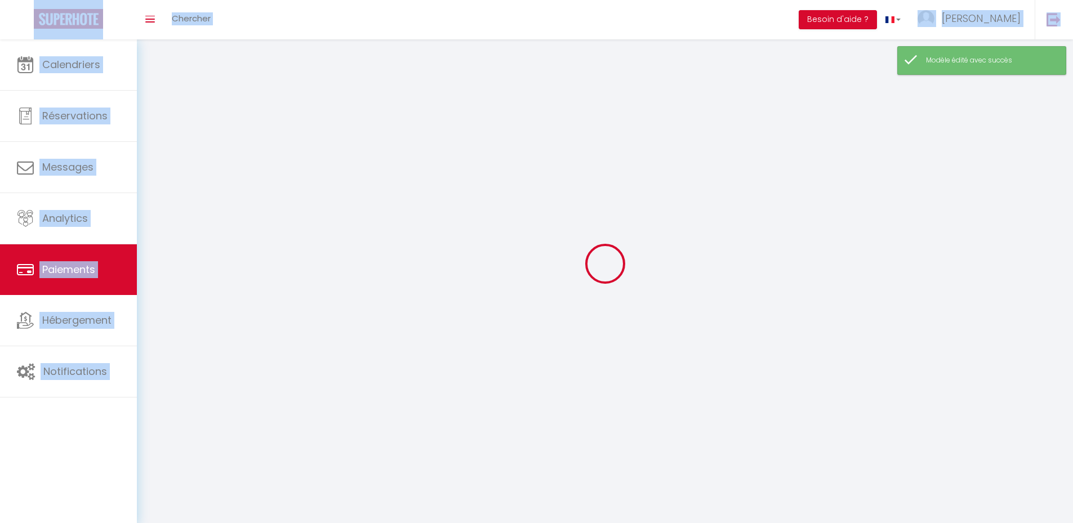
select select "0"
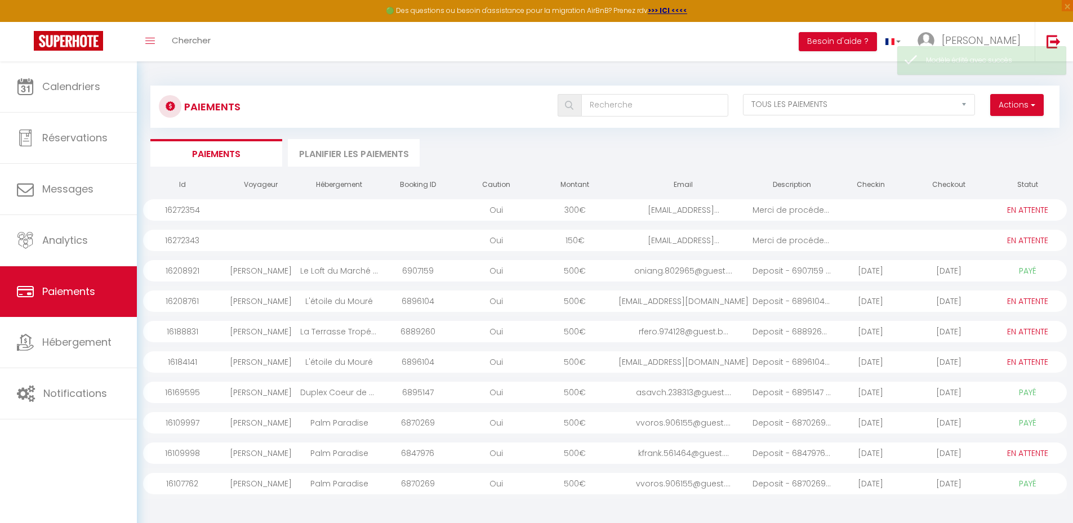
click at [529, 215] on div "Oui" at bounding box center [496, 209] width 78 height 21
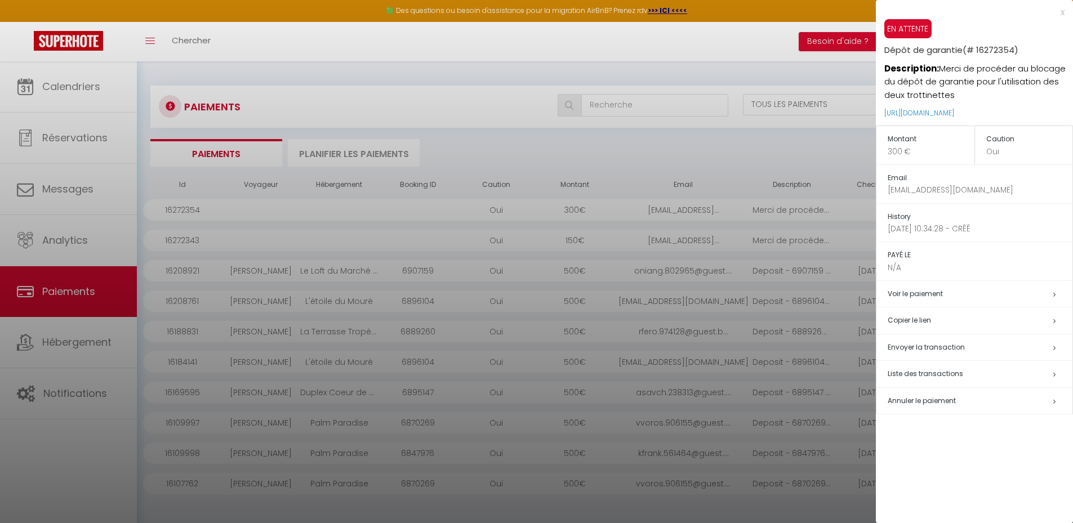
click at [924, 318] on h5 "Copier le lien" at bounding box center [980, 320] width 185 height 13
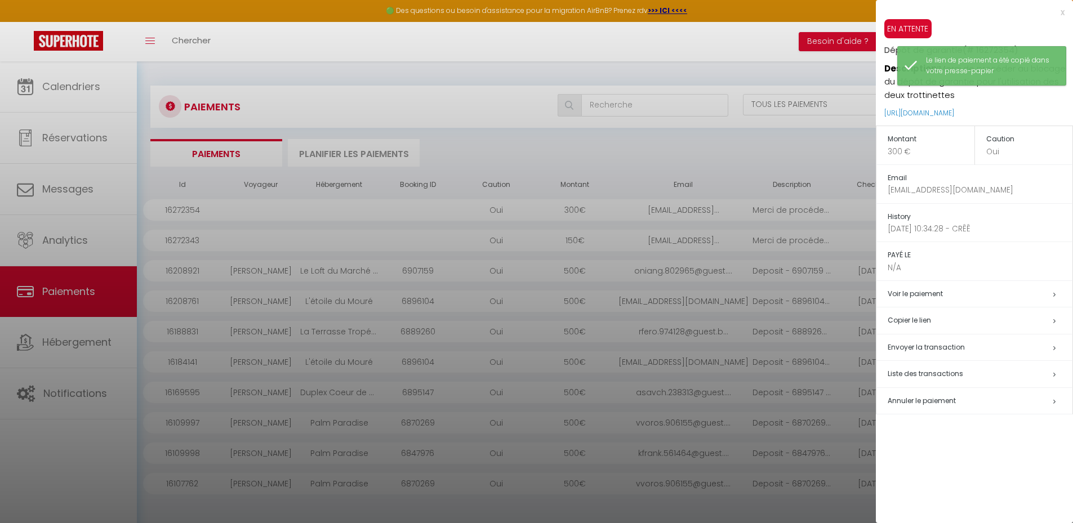
click at [69, 198] on div at bounding box center [536, 261] width 1073 height 523
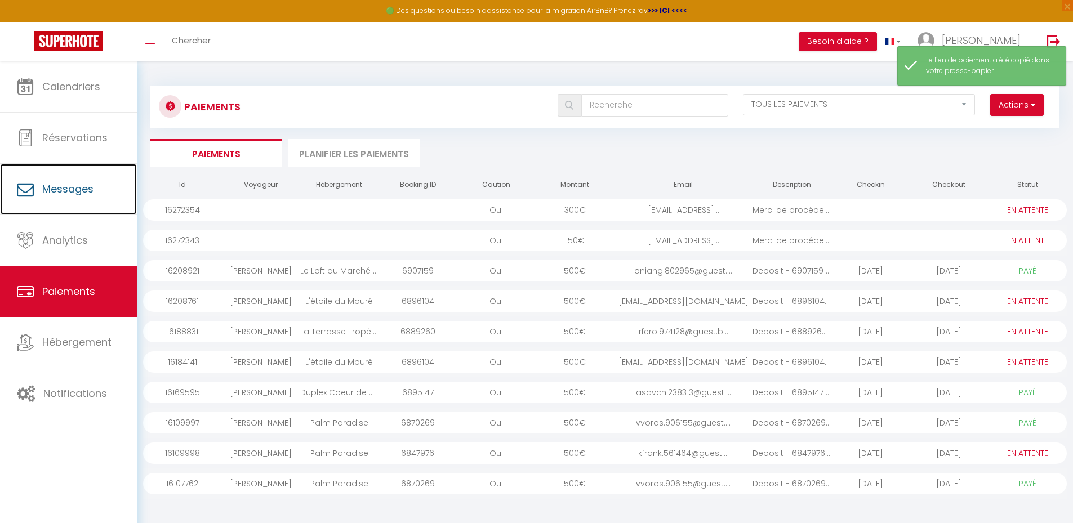
click at [69, 198] on link "Messages" at bounding box center [68, 189] width 137 height 51
select select "message"
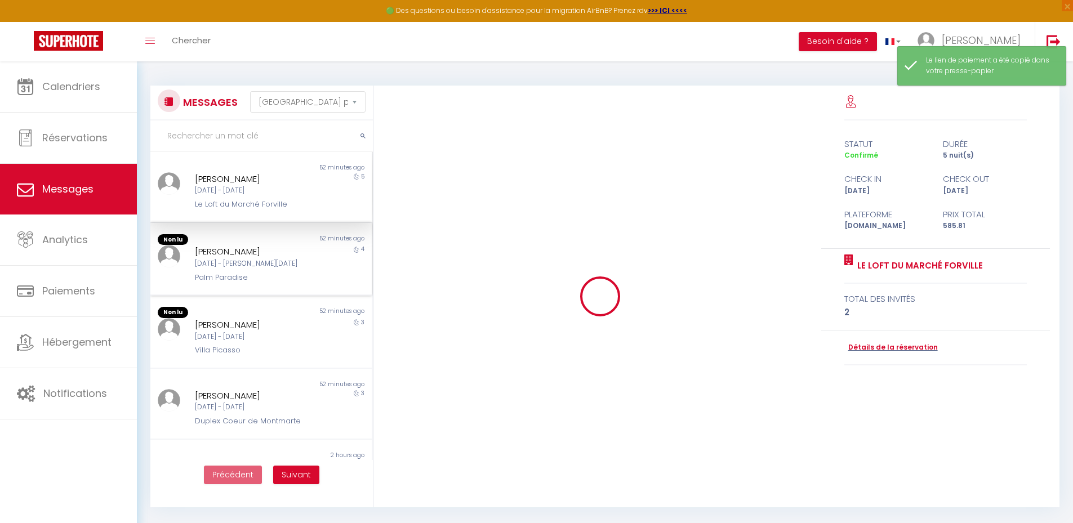
scroll to position [3219, 0]
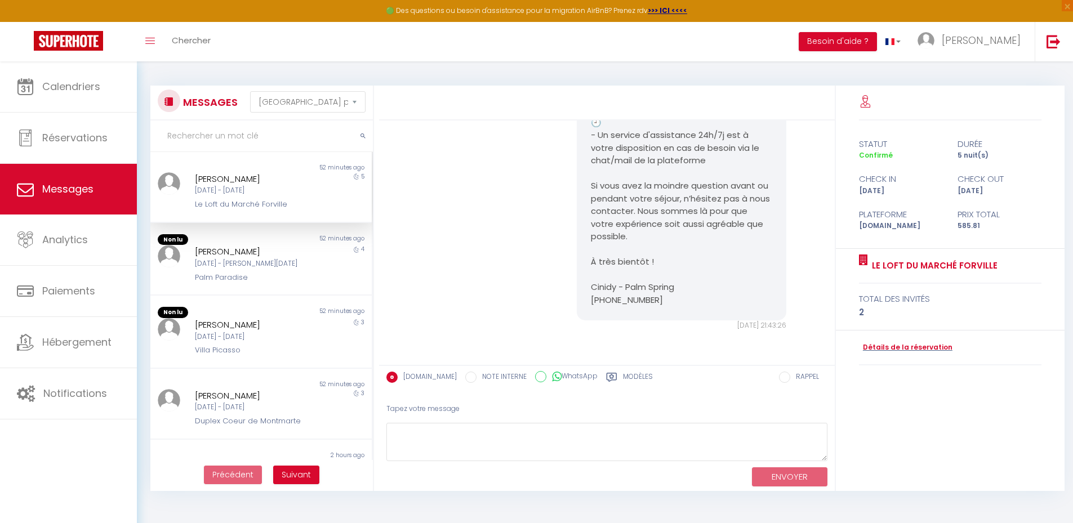
click at [623, 380] on label "Modèles" at bounding box center [638, 379] width 30 height 14
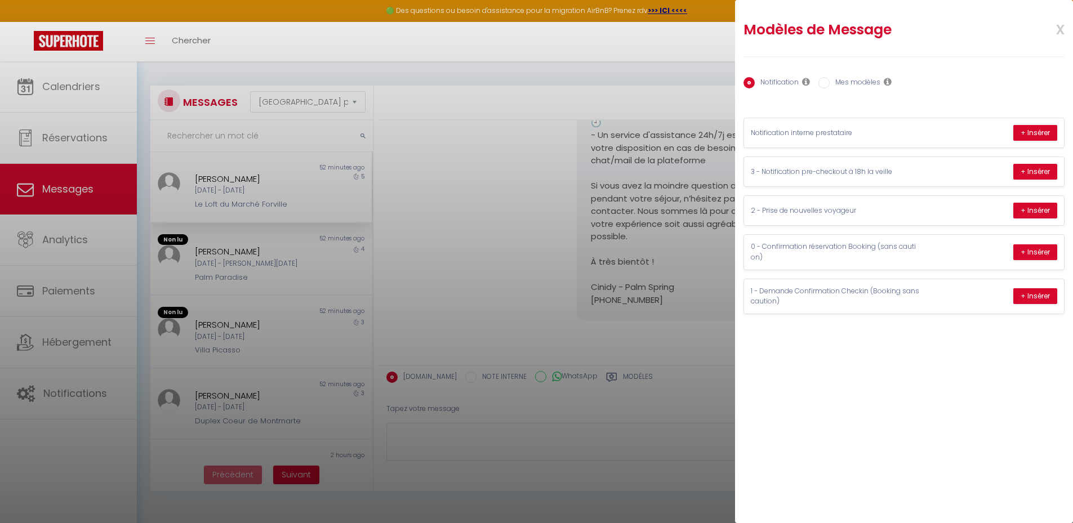
click at [851, 84] on label "Mes modèles" at bounding box center [855, 83] width 51 height 12
click at [830, 84] on input "Mes modèles" at bounding box center [824, 82] width 11 height 11
radio input "true"
radio input "false"
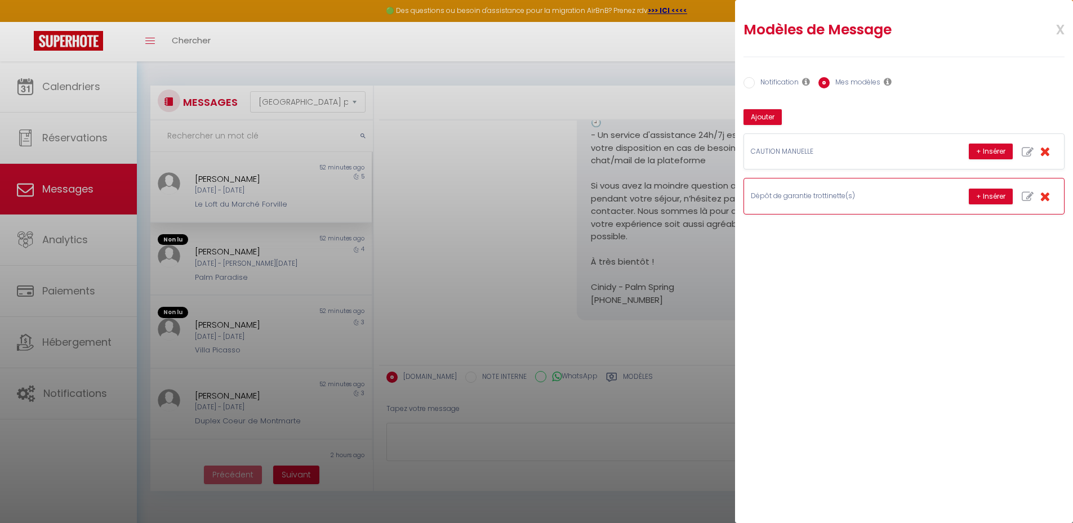
click at [1028, 193] on icon "button" at bounding box center [1028, 197] width 12 height 12
type input "Dépôt de garantie trottinette(s)"
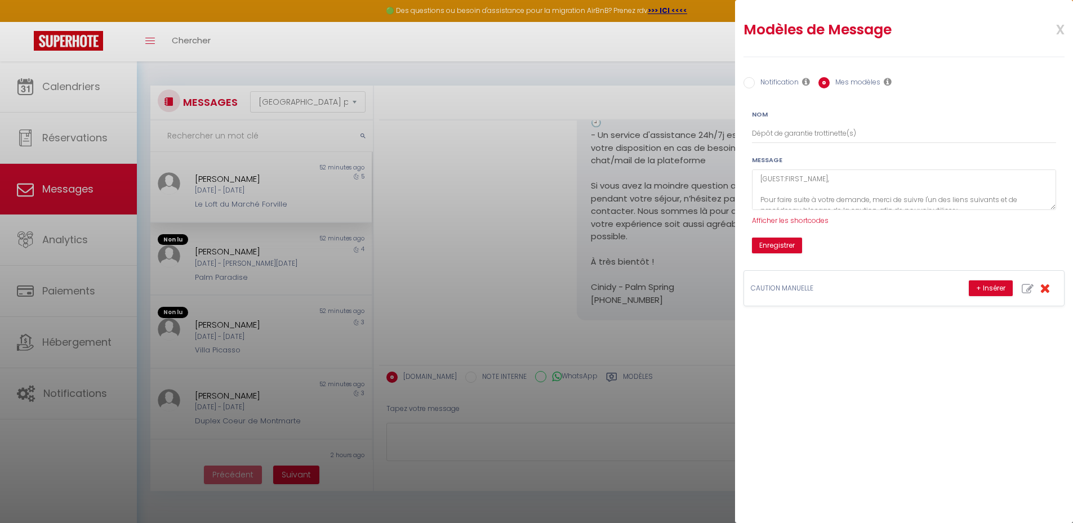
click at [1049, 207] on textarea "[GUEST:FIRST_NAME], Pour faire suite à votre demande, merci de suivre l'un des …" at bounding box center [904, 190] width 304 height 41
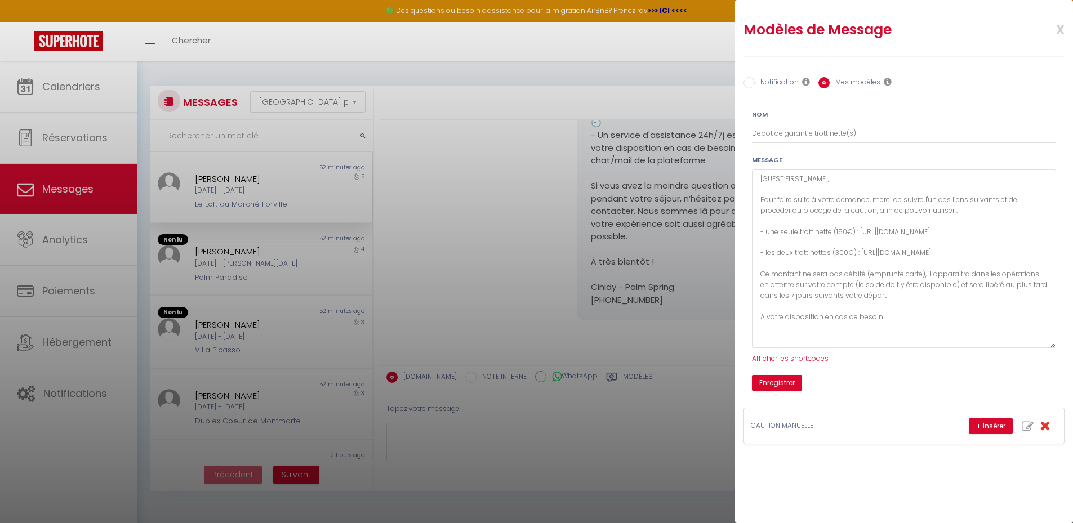
drag, startPoint x: 1049, startPoint y: 207, endPoint x: 999, endPoint y: 283, distance: 90.3
click at [1048, 345] on textarea "[GUEST:FIRST_NAME], Pour faire suite à votre demande, merci de suivre l'un des …" at bounding box center [904, 259] width 304 height 179
click at [1003, 253] on textarea "[GUEST:FIRST_NAME], Pour faire suite à votre demande, merci de suivre l'un des …" at bounding box center [904, 259] width 304 height 179
drag, startPoint x: 862, startPoint y: 252, endPoint x: 1024, endPoint y: 250, distance: 161.1
click at [1024, 250] on textarea "[GUEST:FIRST_NAME], Pour faire suite à votre demande, merci de suivre l'un des …" at bounding box center [904, 259] width 304 height 179
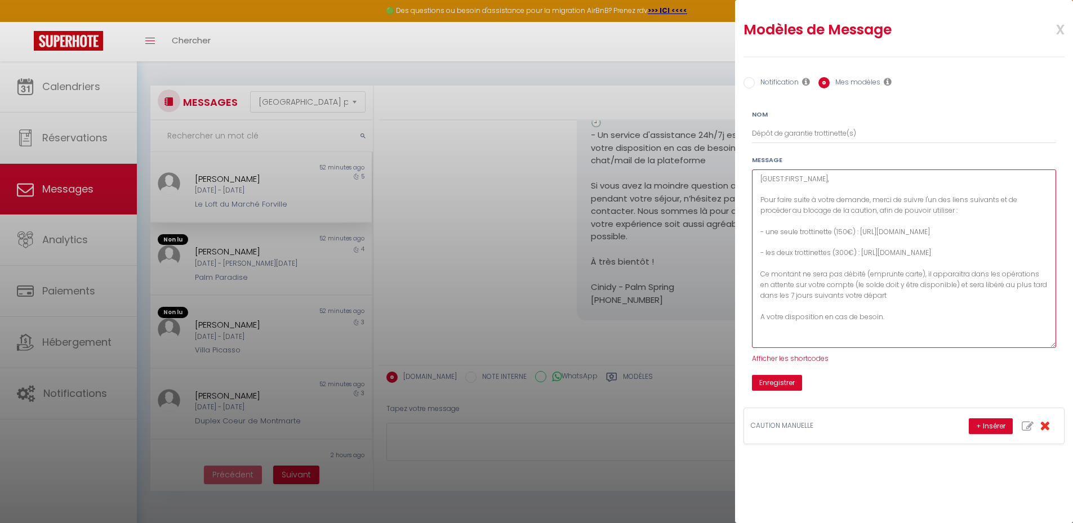
click at [1024, 250] on textarea "[GUEST:FIRST_NAME], Pour faire suite à votre demande, merci de suivre l'un des …" at bounding box center [904, 259] width 304 height 179
drag, startPoint x: 862, startPoint y: 251, endPoint x: 1018, endPoint y: 250, distance: 156.0
click at [1018, 250] on textarea "[GUEST:FIRST_NAME], Pour faire suite à votre demande, merci de suivre l'un des …" at bounding box center [904, 259] width 304 height 179
paste textarea "[URL][DOMAIN_NAME]"
click at [790, 333] on textarea "[GUEST:FIRST_NAME], Pour faire suite à votre demande, merci de suivre l'un des …" at bounding box center [904, 259] width 304 height 179
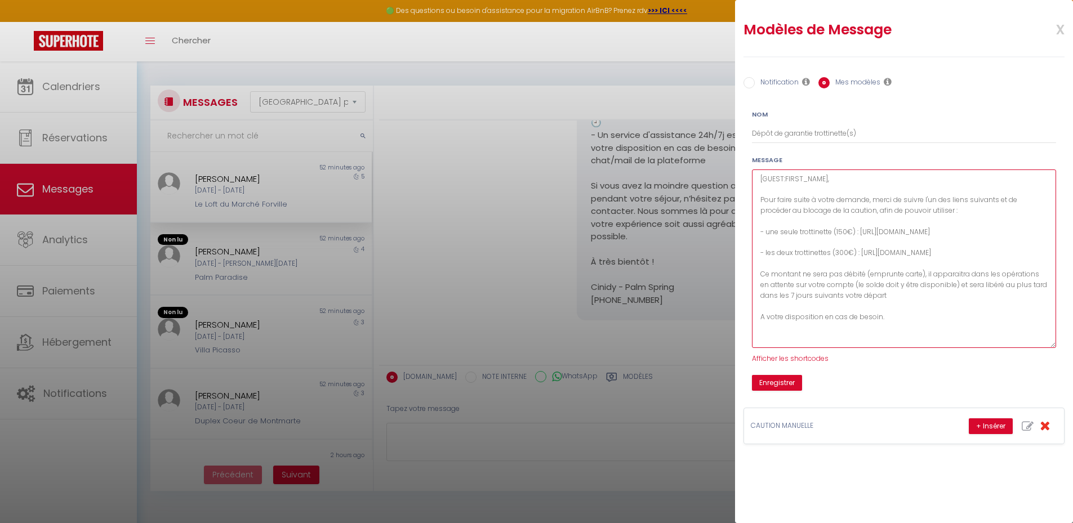
click at [928, 313] on textarea "[GUEST:FIRST_NAME], Pour faire suite à votre demande, merci de suivre l'un des …" at bounding box center [904, 259] width 304 height 179
drag, startPoint x: 842, startPoint y: 210, endPoint x: 877, endPoint y: 208, distance: 34.9
click at [877, 208] on textarea "[GUEST:FIRST_NAME], Pour faire suite à votre demande, merci de suivre l'un des …" at bounding box center [904, 259] width 304 height 179
click at [909, 295] on textarea "[GUEST:FIRST_NAME], Pour faire suite à votre demande, merci de suivre l'un des …" at bounding box center [904, 259] width 304 height 179
click at [910, 295] on textarea "[GUEST:FIRST_NAME], Pour faire suite à votre demande, merci de suivre l'un des …" at bounding box center [904, 259] width 304 height 179
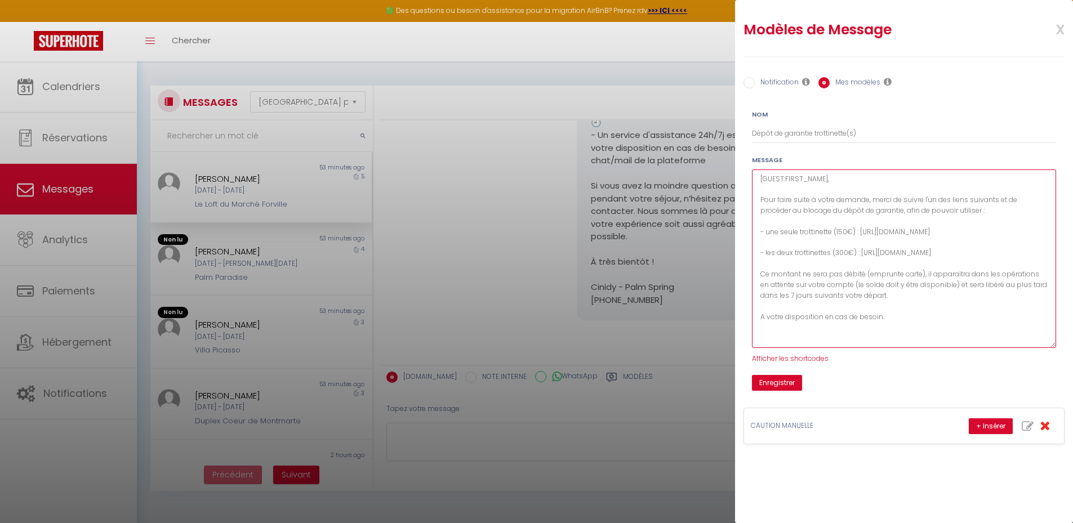
click at [875, 346] on textarea "[GUEST:FIRST_NAME], Pour faire suite à votre demande, merci de suivre l'un des …" at bounding box center [904, 259] width 304 height 179
click at [896, 322] on textarea "[GUEST:FIRST_NAME], Pour faire suite à votre demande, merci de suivre l'un des …" at bounding box center [904, 259] width 304 height 179
drag, startPoint x: 900, startPoint y: 318, endPoint x: 759, endPoint y: 179, distance: 197.2
click at [759, 179] on textarea "[GUEST:FIRST_NAME], Pour faire suite à votre demande, merci de suivre l'un des …" at bounding box center [904, 259] width 304 height 179
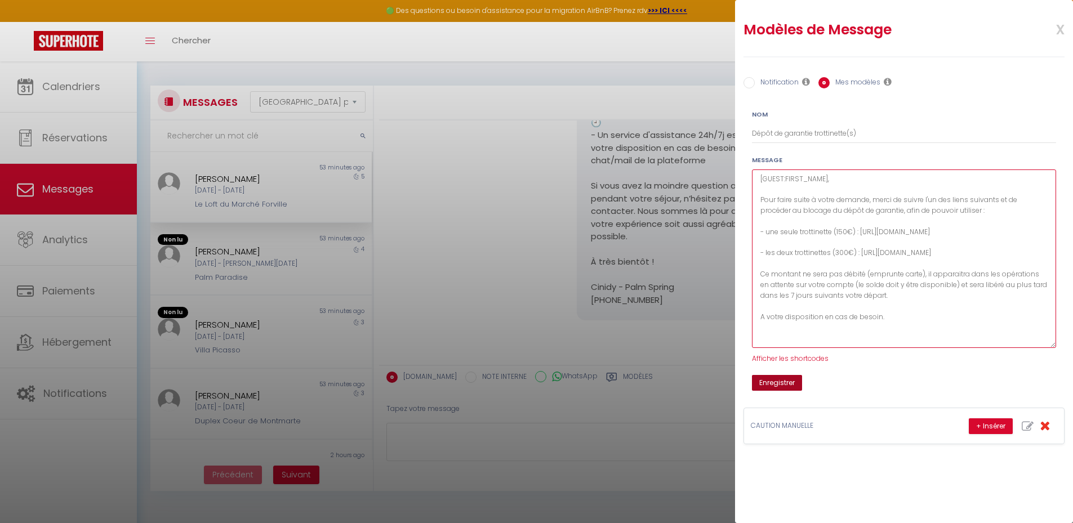
type textarea "[GUEST:FIRST_NAME], Pour faire suite à votre demande, merci de suivre l'un des …"
click at [786, 379] on button "Enregistrer" at bounding box center [777, 383] width 50 height 16
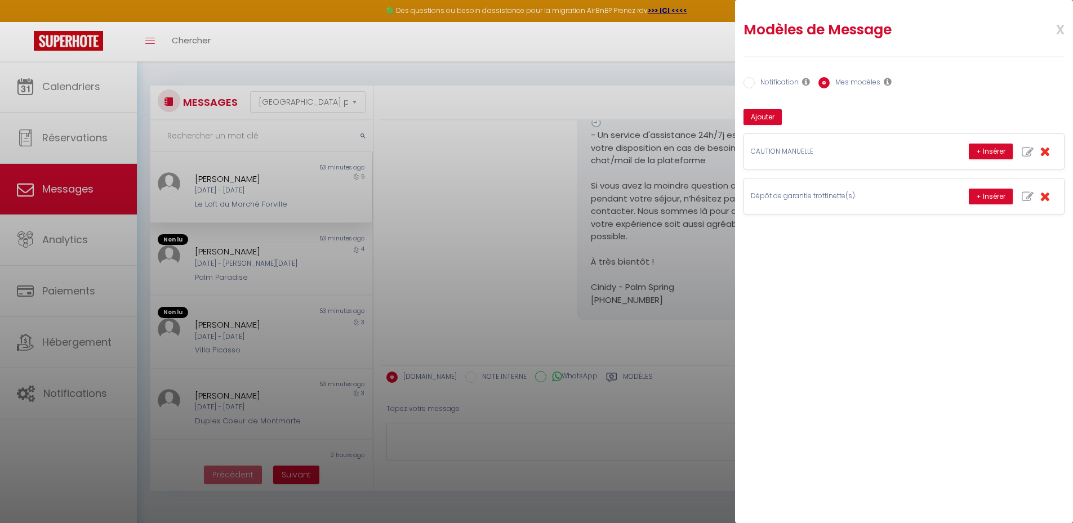
click at [85, 279] on div at bounding box center [536, 261] width 1073 height 523
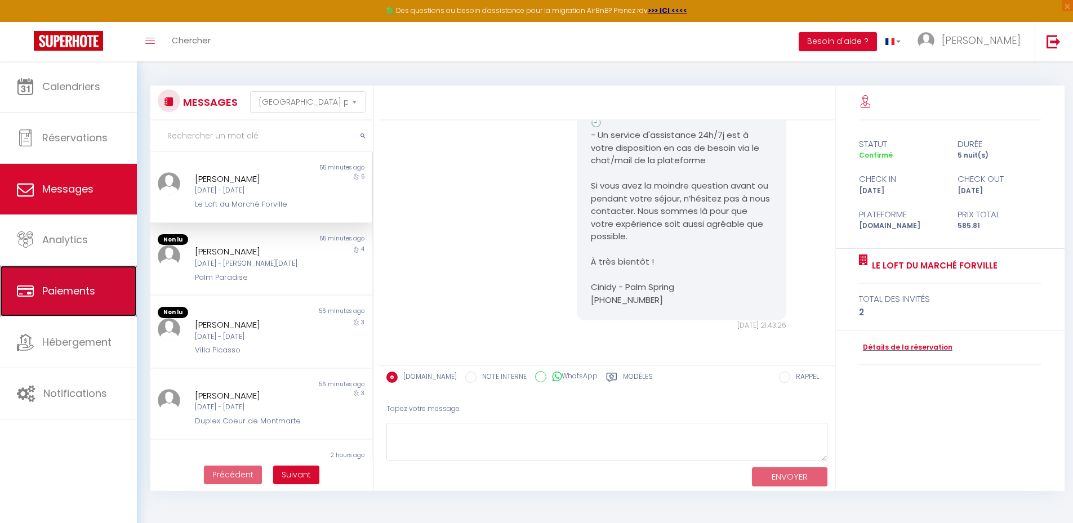
click at [83, 284] on span "Paiements" at bounding box center [68, 291] width 53 height 14
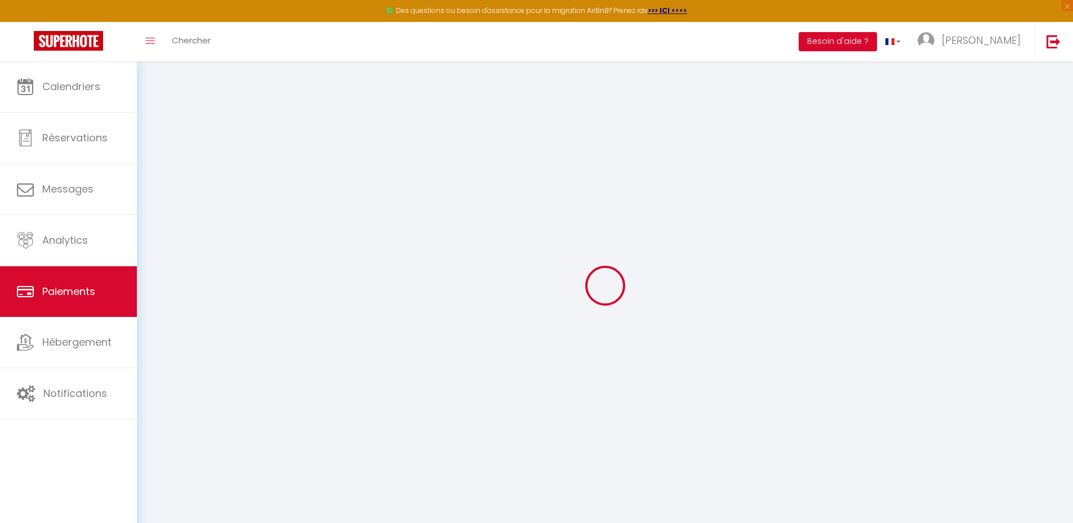
select select "2"
select select "0"
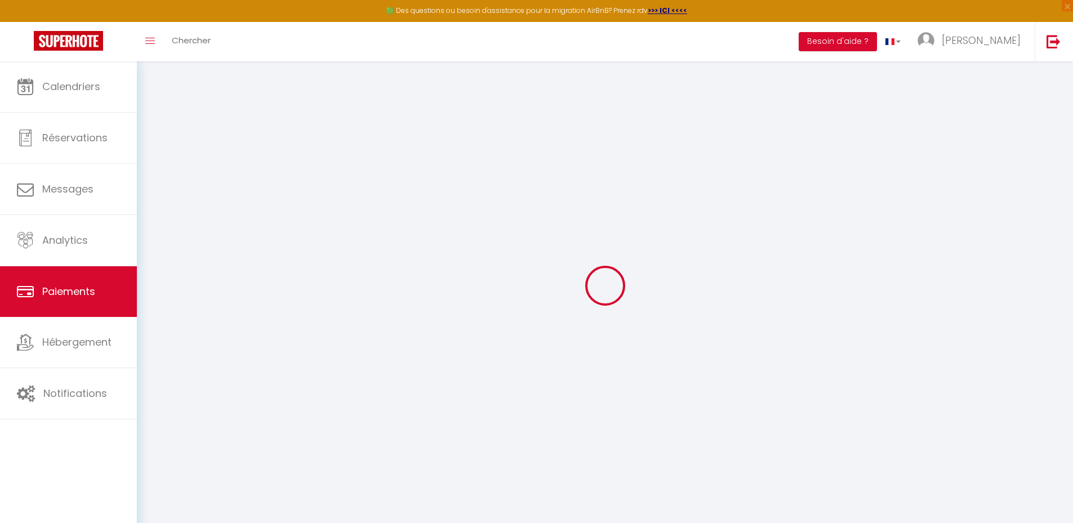
select select "0"
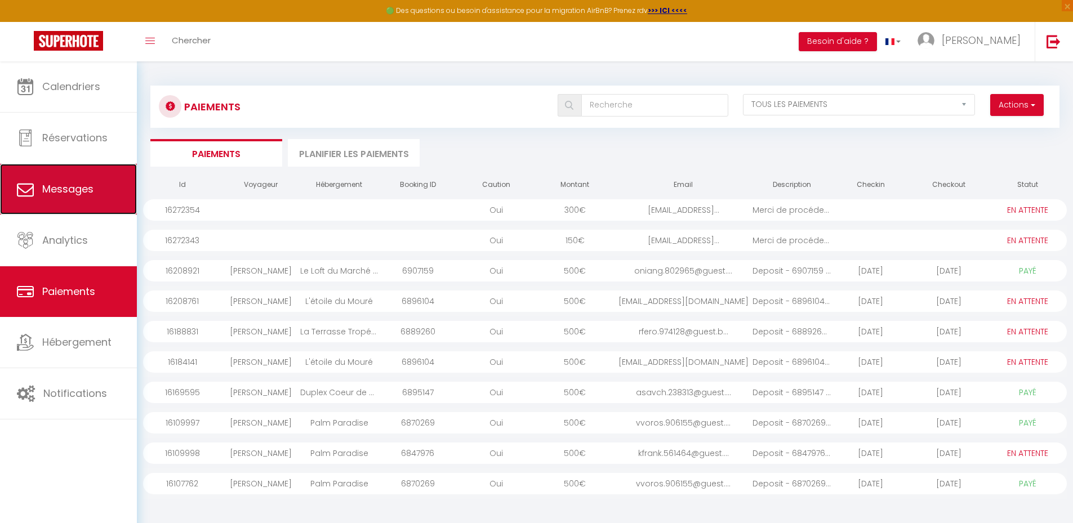
click at [69, 196] on span "Messages" at bounding box center [67, 189] width 51 height 14
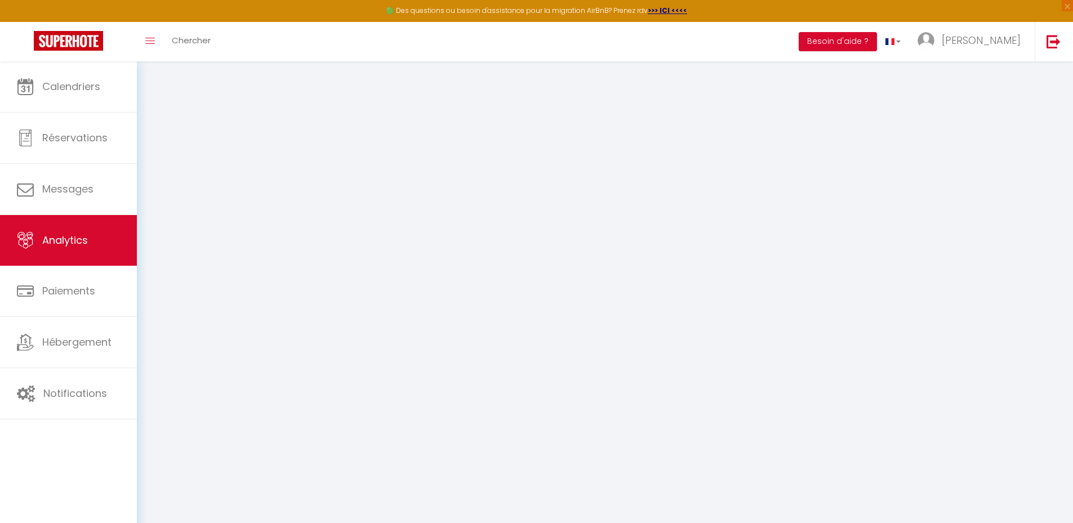
select select "2025"
select select "10"
